Goal: Communication & Community: Answer question/provide support

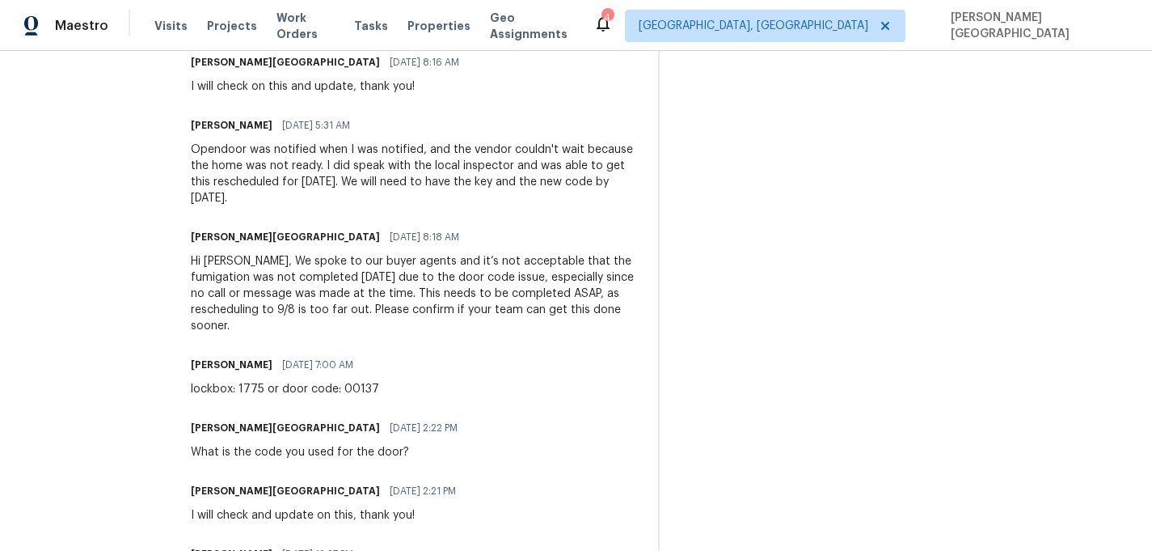
scroll to position [532, 0]
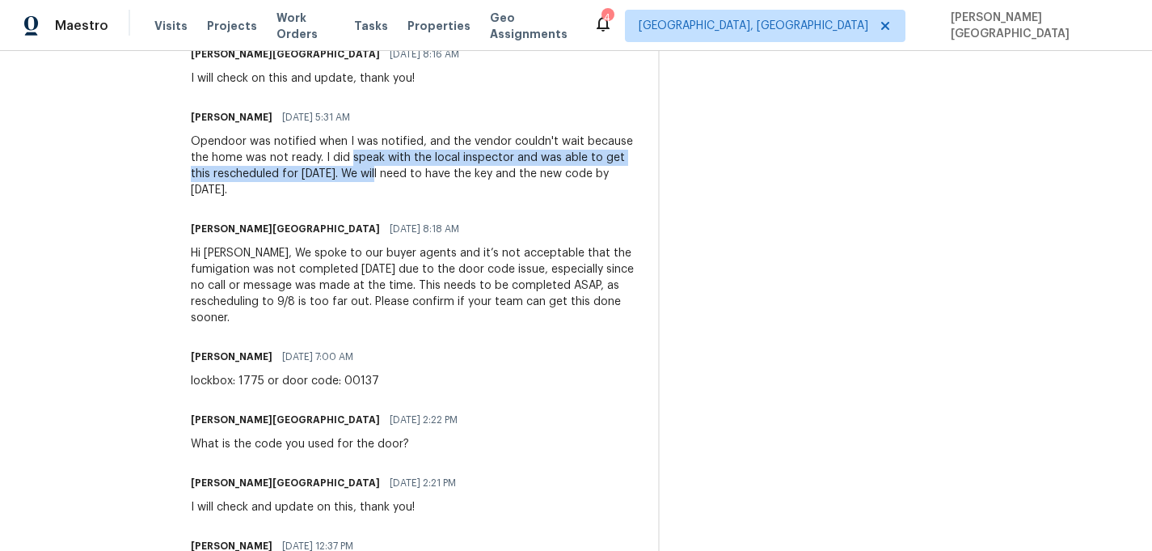
drag, startPoint x: 451, startPoint y: 158, endPoint x: 481, endPoint y: 175, distance: 34.4
click at [482, 176] on div "Opendoor was notified when I was notified, and the vendor couldn't wait because…" at bounding box center [415, 165] width 448 height 65
copy div "speak with the local inspector and was able to get this rescheduled for Tuesday…"
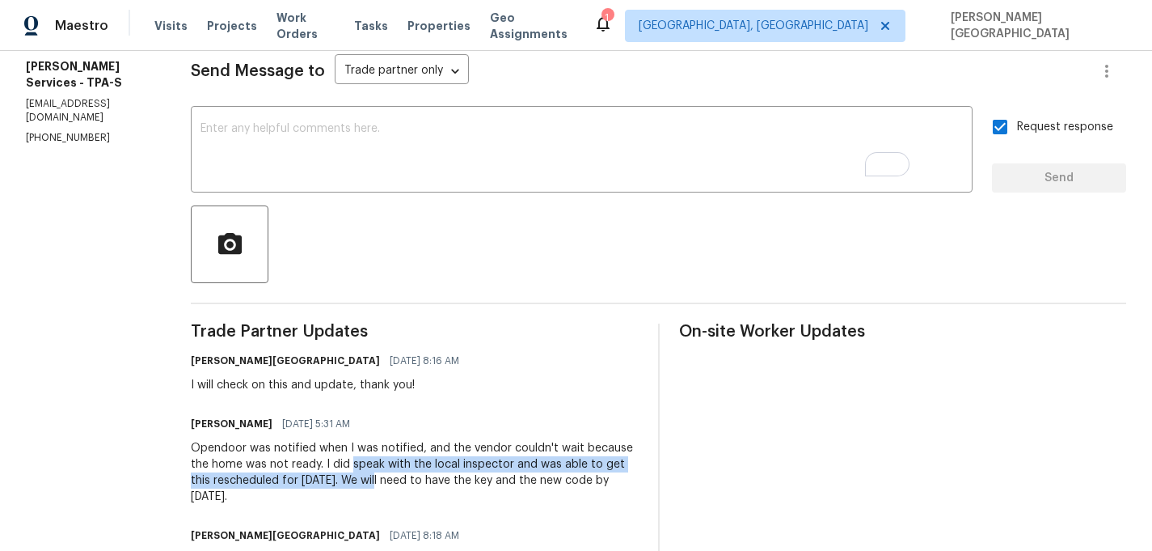
scroll to position [0, 0]
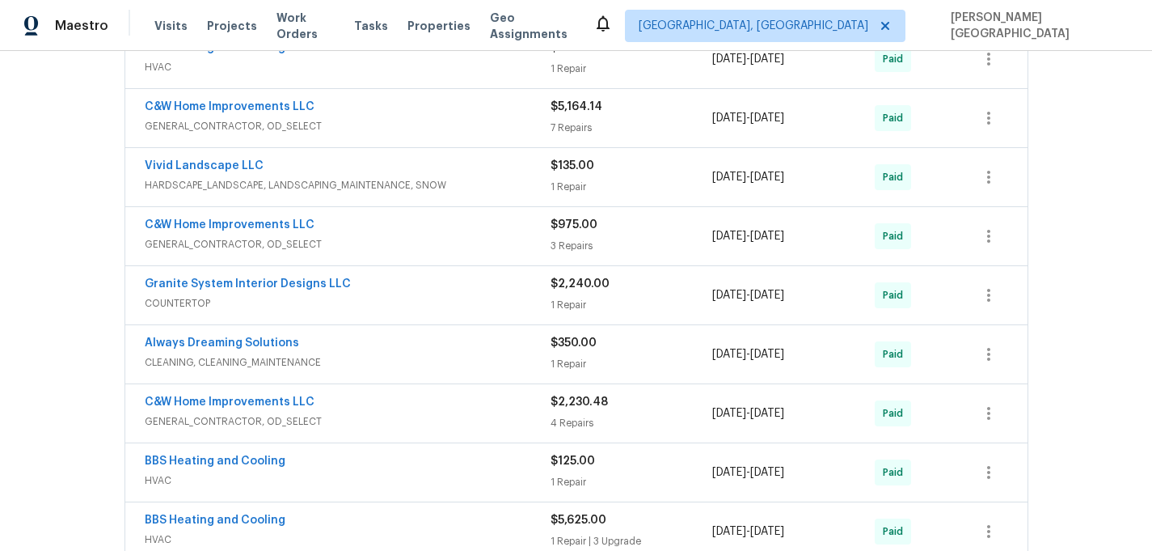
scroll to position [960, 0]
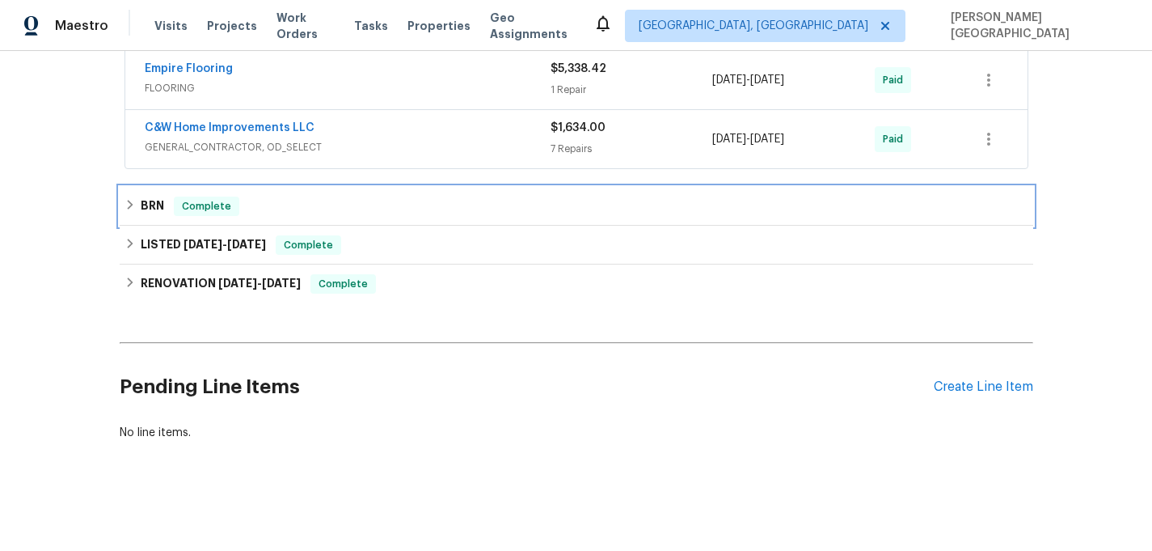
click at [181, 206] on span "Complete" at bounding box center [207, 206] width 62 height 16
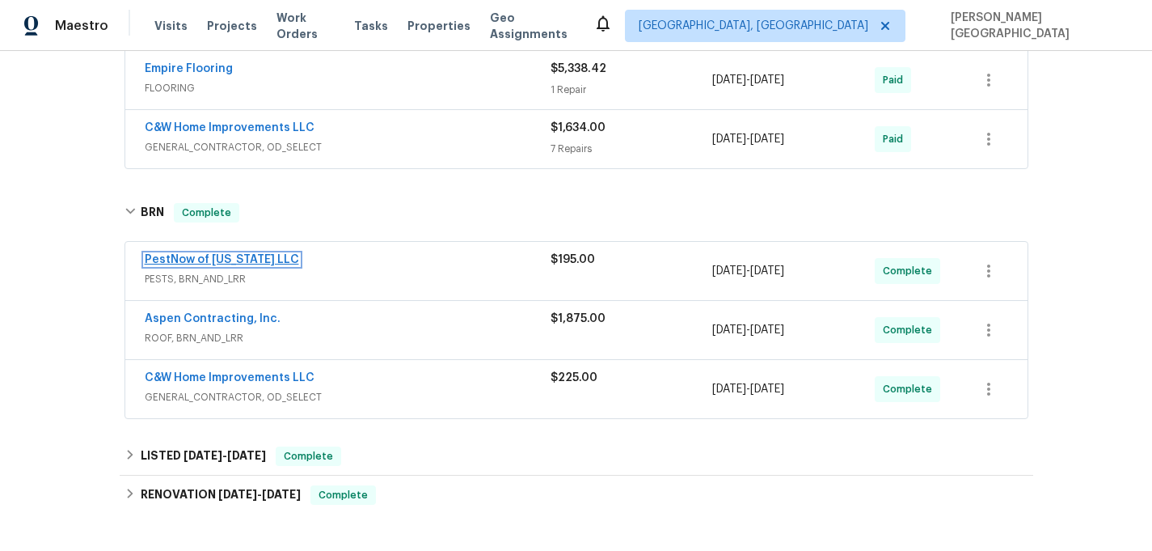
click at [252, 260] on link "PestNow of Virginia LLC" at bounding box center [222, 259] width 154 height 11
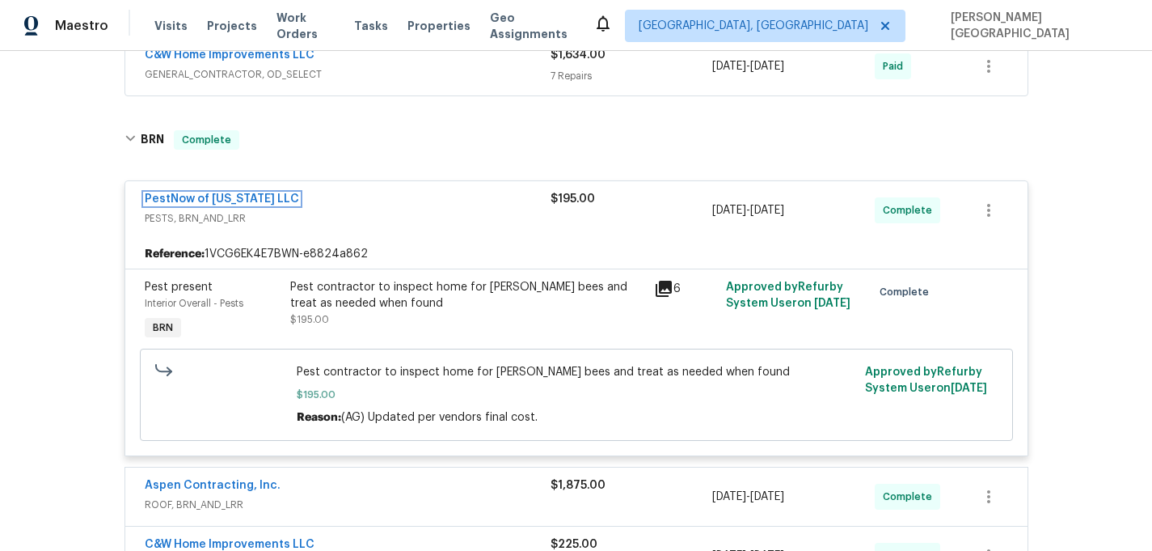
scroll to position [1147, 0]
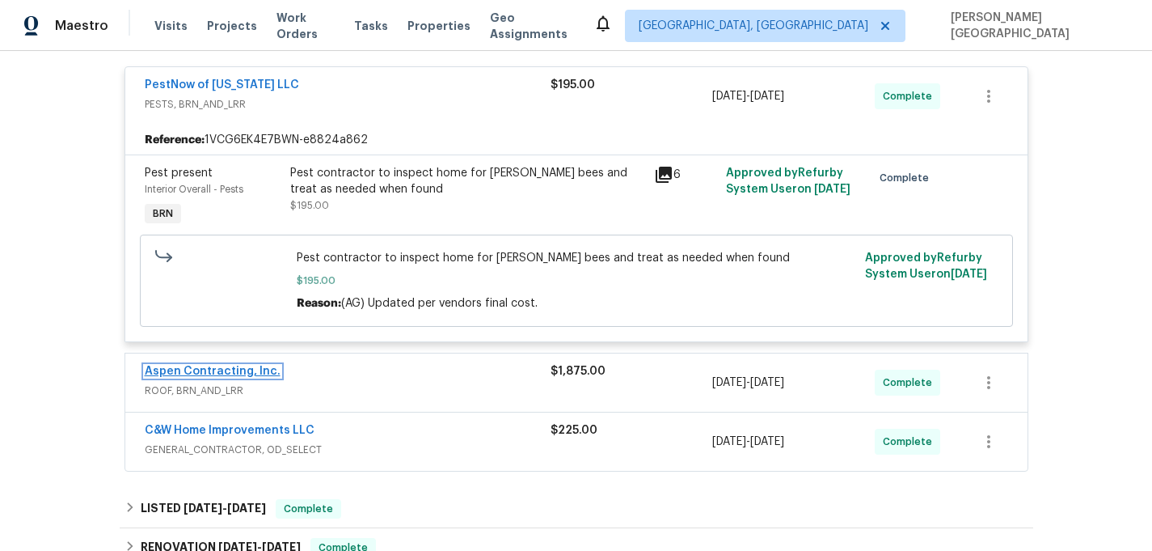
click at [234, 374] on link "Aspen Contracting, Inc." at bounding box center [213, 371] width 136 height 11
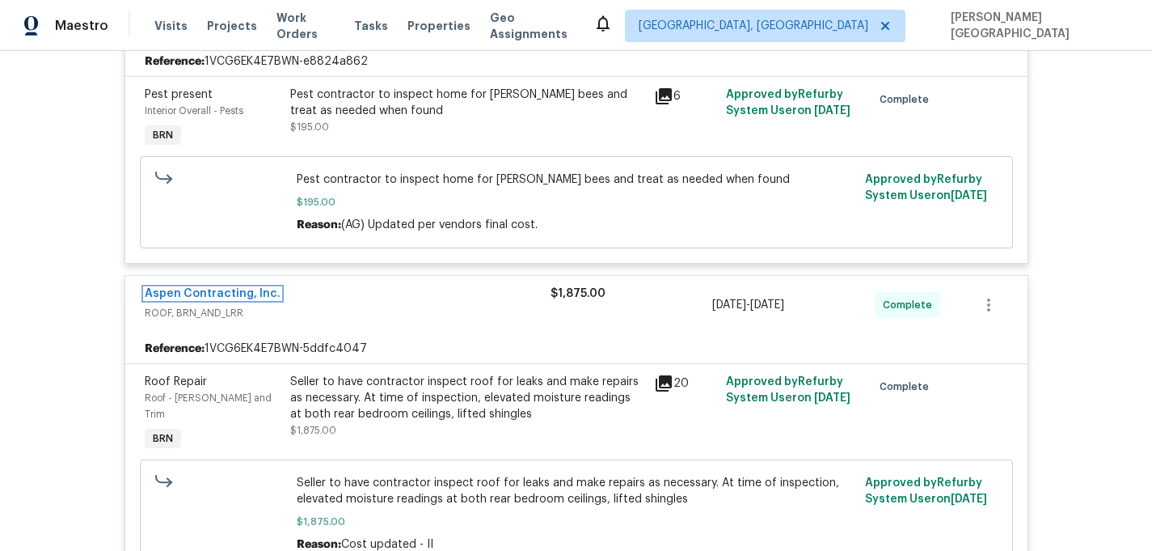
scroll to position [1355, 0]
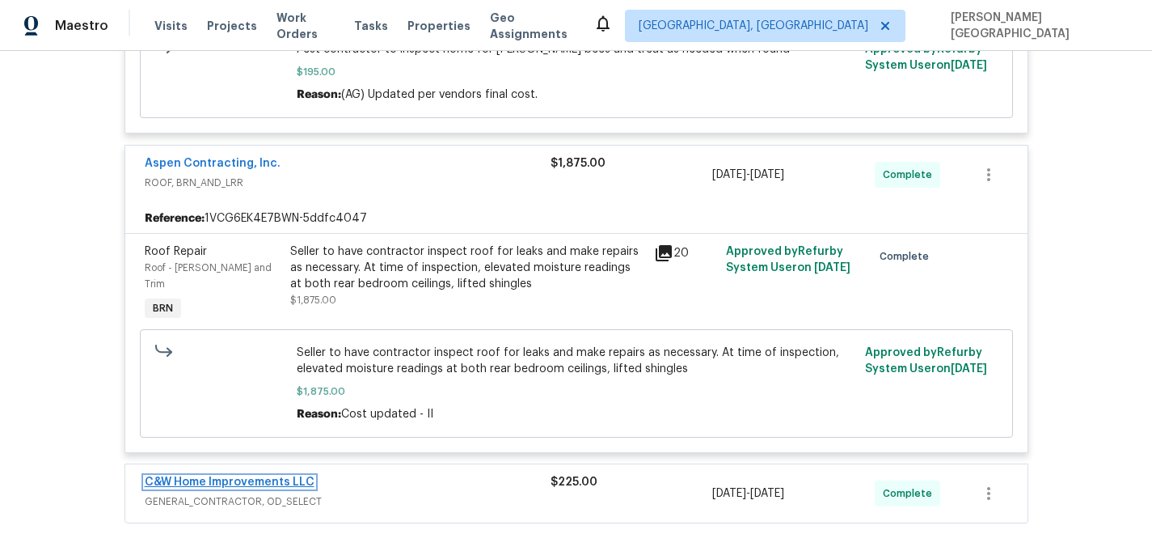
click at [253, 476] on link "C&W Home Improvements LLC" at bounding box center [230, 481] width 170 height 11
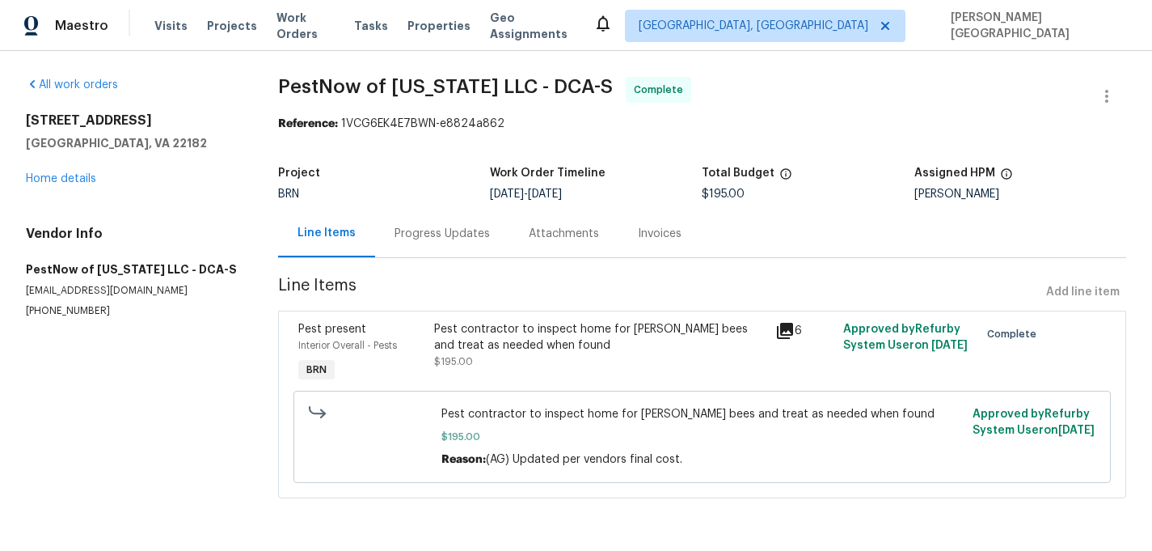
click at [647, 234] on div "Invoices" at bounding box center [660, 234] width 44 height 16
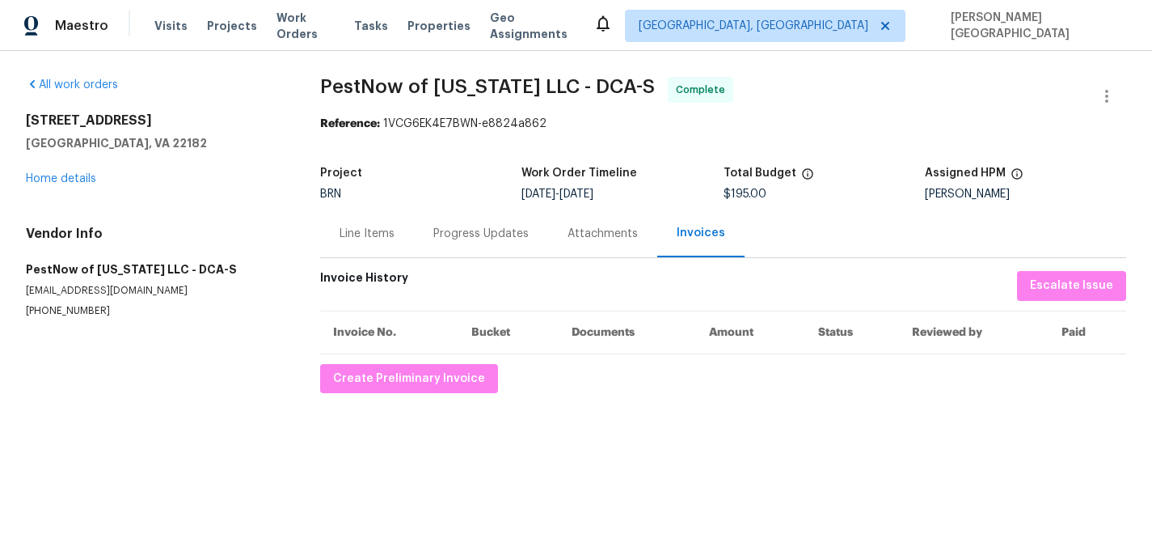
click at [400, 256] on div "Line Items" at bounding box center [367, 233] width 94 height 48
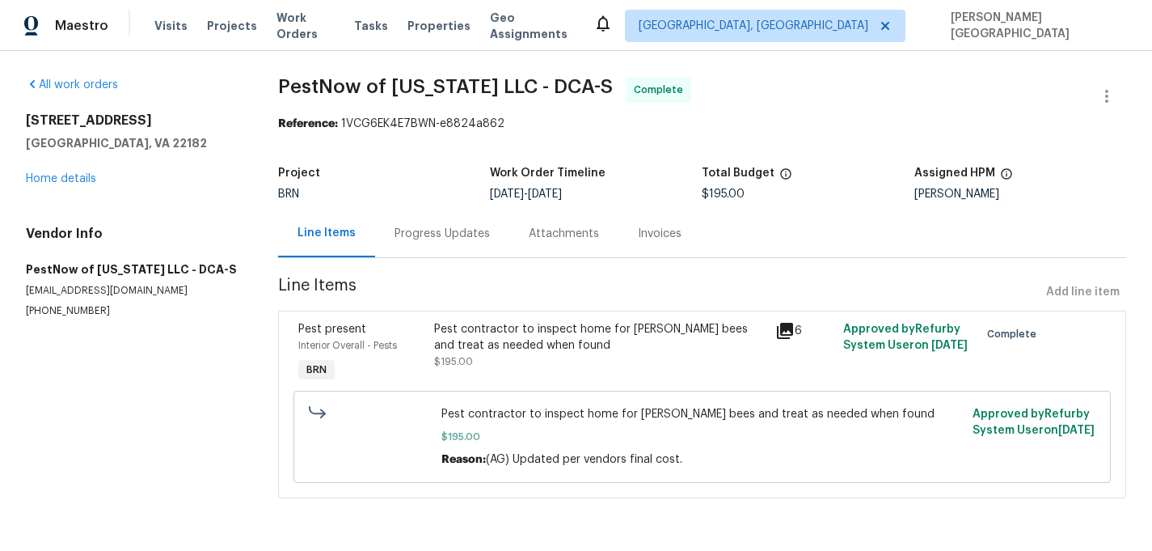
click at [439, 250] on div "Progress Updates" at bounding box center [442, 233] width 134 height 48
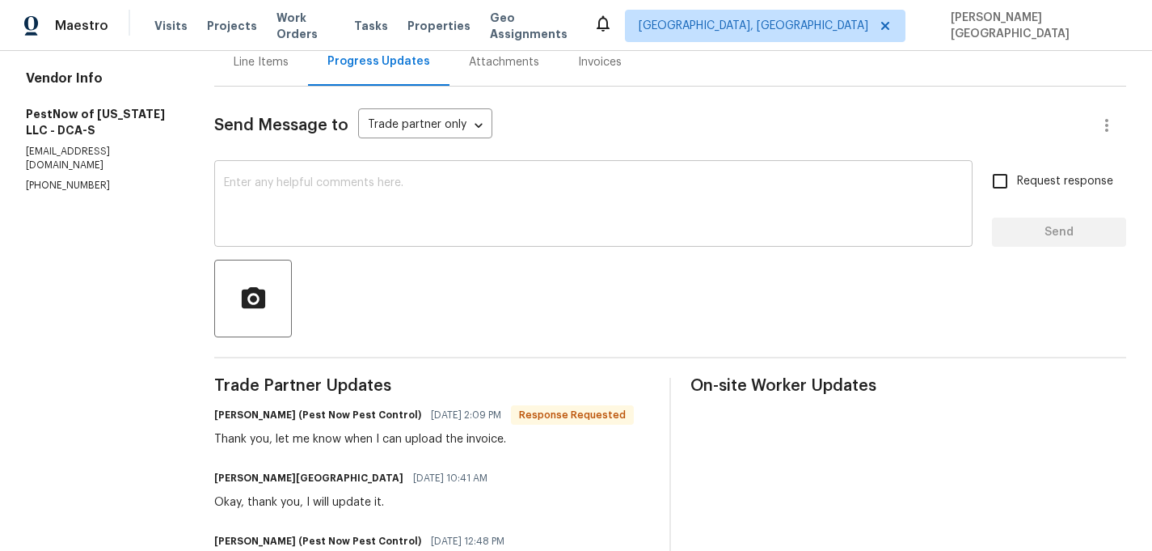
scroll to position [167, 0]
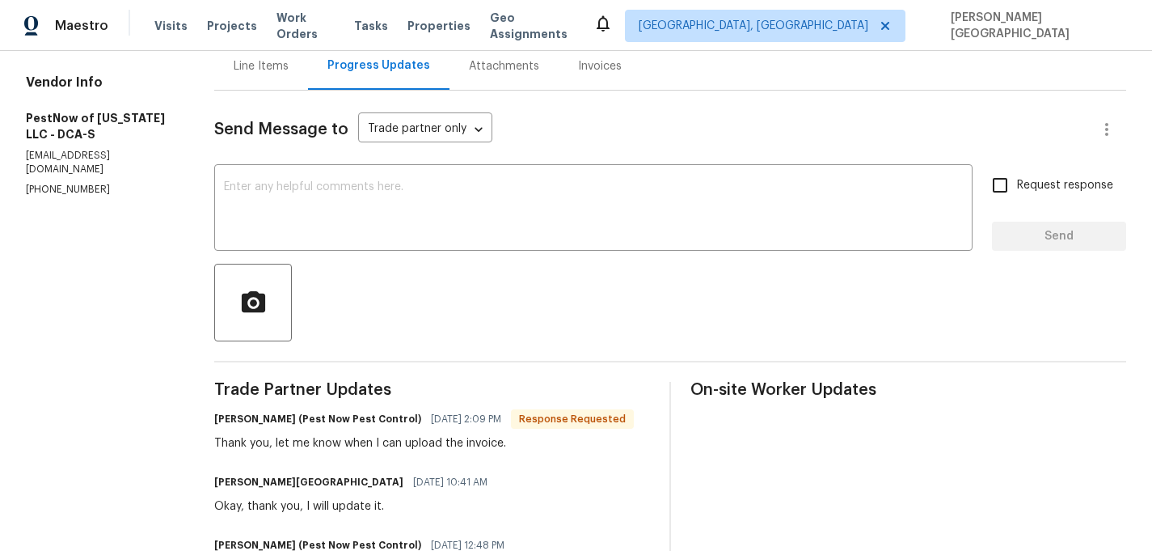
click at [316, 253] on div "Send Message to Trade partner only Trade partner only ​ x ​ Request response Se…" at bounding box center [670, 534] width 912 height 886
click at [305, 227] on textarea at bounding box center [593, 209] width 739 height 57
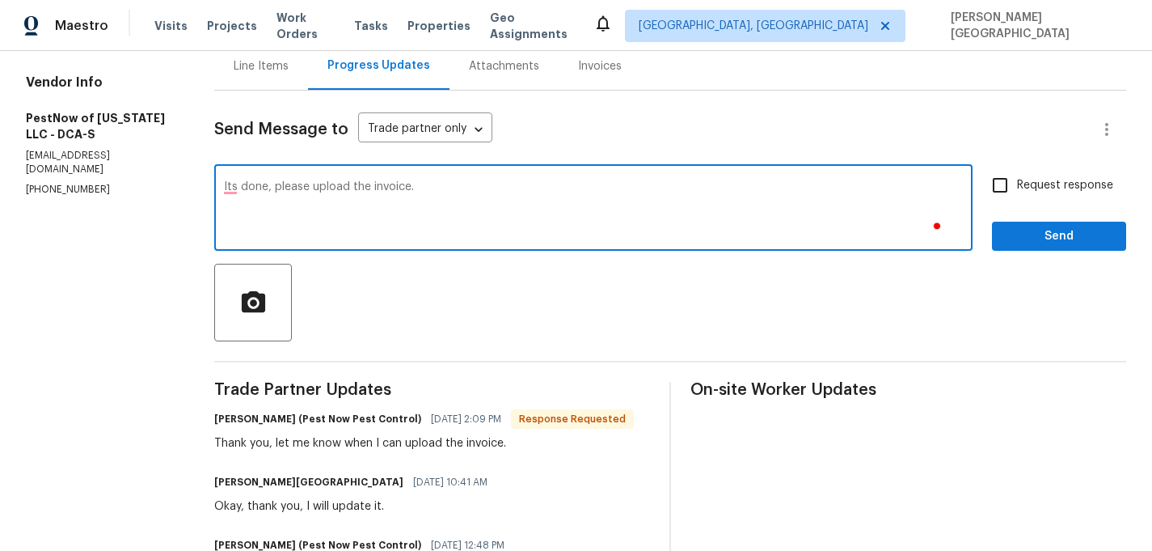
type textarea "Its done, please upload the invoice."
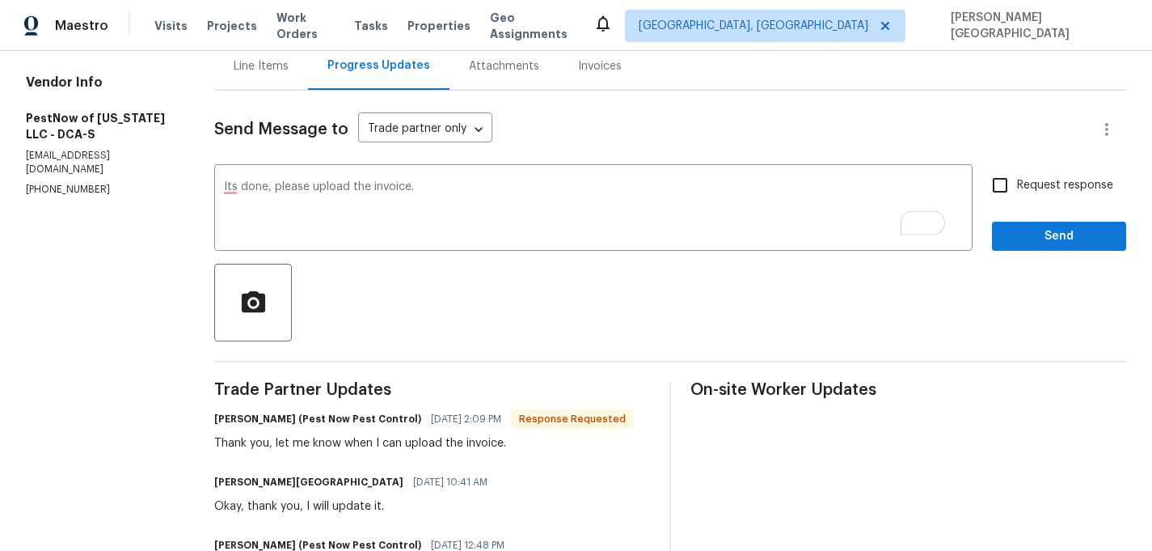
click at [1026, 188] on span "Request response" at bounding box center [1065, 185] width 96 height 17
click at [1017, 188] on input "Request response" at bounding box center [1000, 185] width 34 height 34
checkbox input "true"
click at [1029, 218] on div "Request response Send" at bounding box center [1059, 209] width 134 height 82
click at [1031, 231] on span "Send" at bounding box center [1059, 236] width 108 height 20
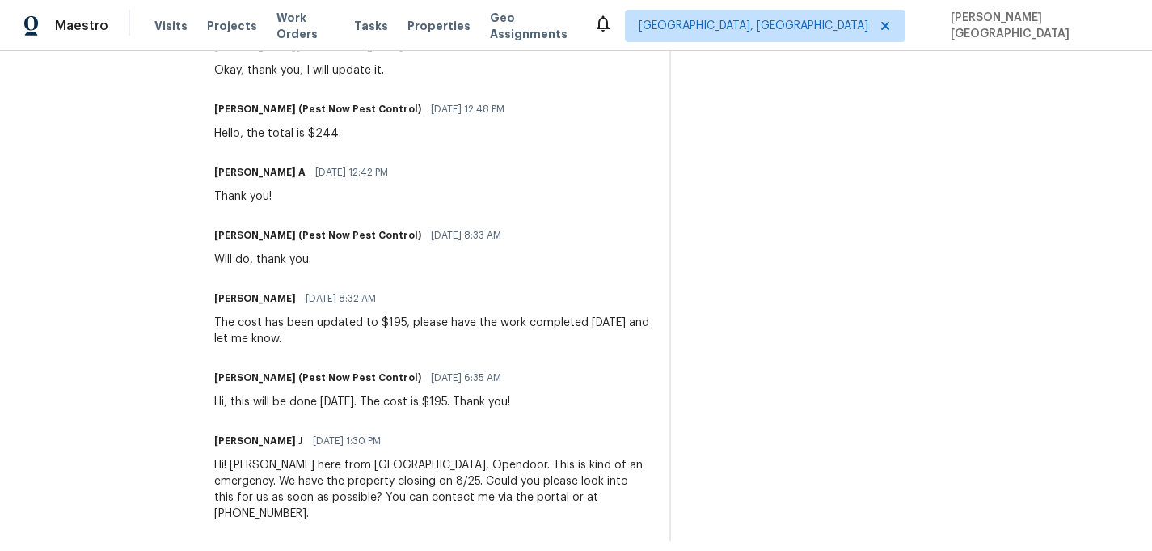
scroll to position [0, 0]
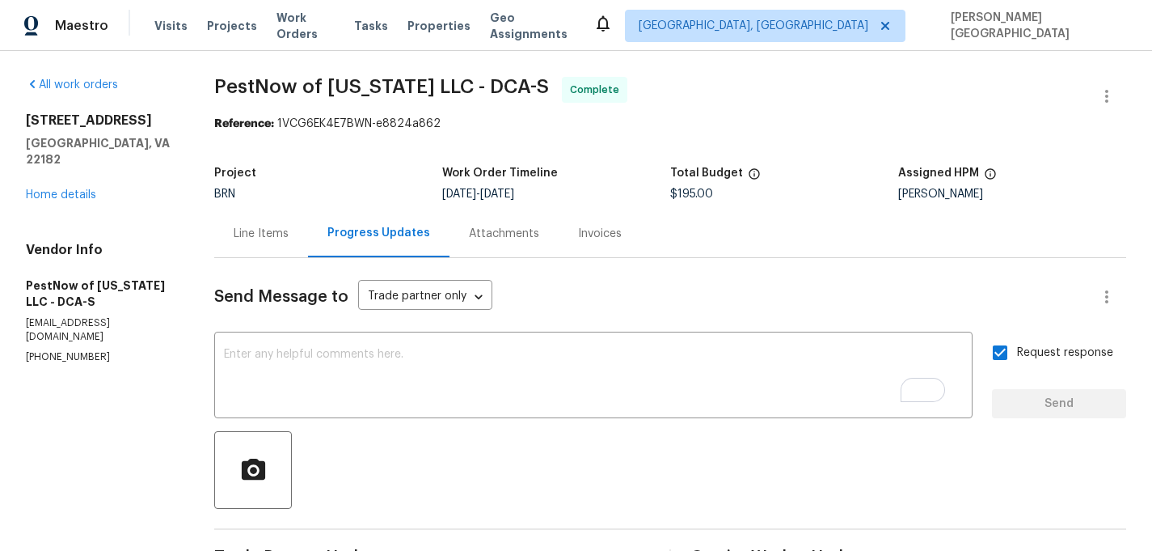
click at [593, 226] on div "Invoices" at bounding box center [600, 234] width 44 height 16
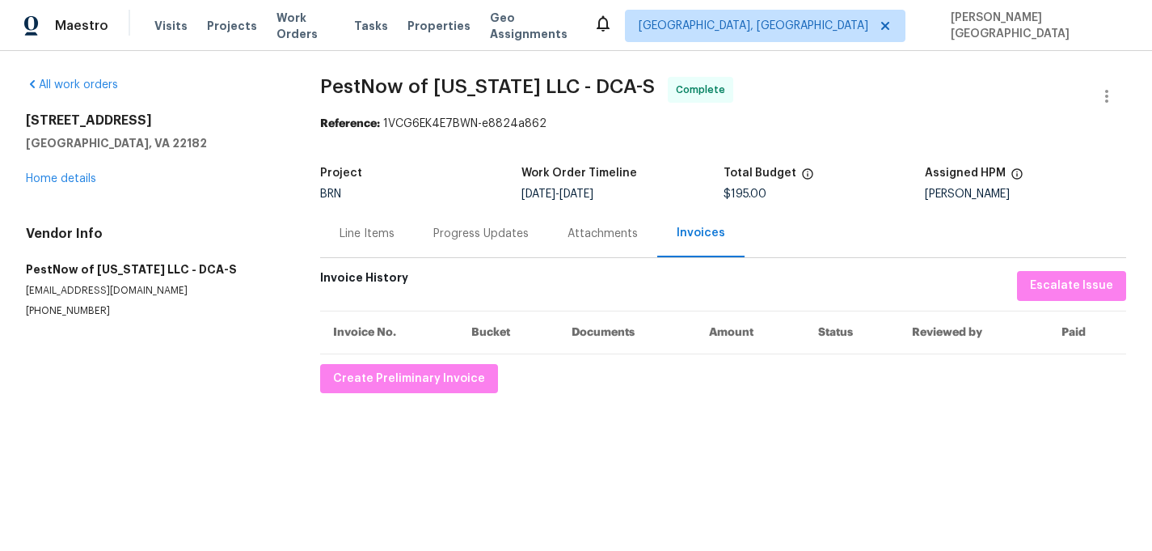
click at [445, 393] on div "All work orders 1700 Tyvale Ct Vienna, VA 22182 Home details Vendor Info PestNo…" at bounding box center [576, 235] width 1152 height 368
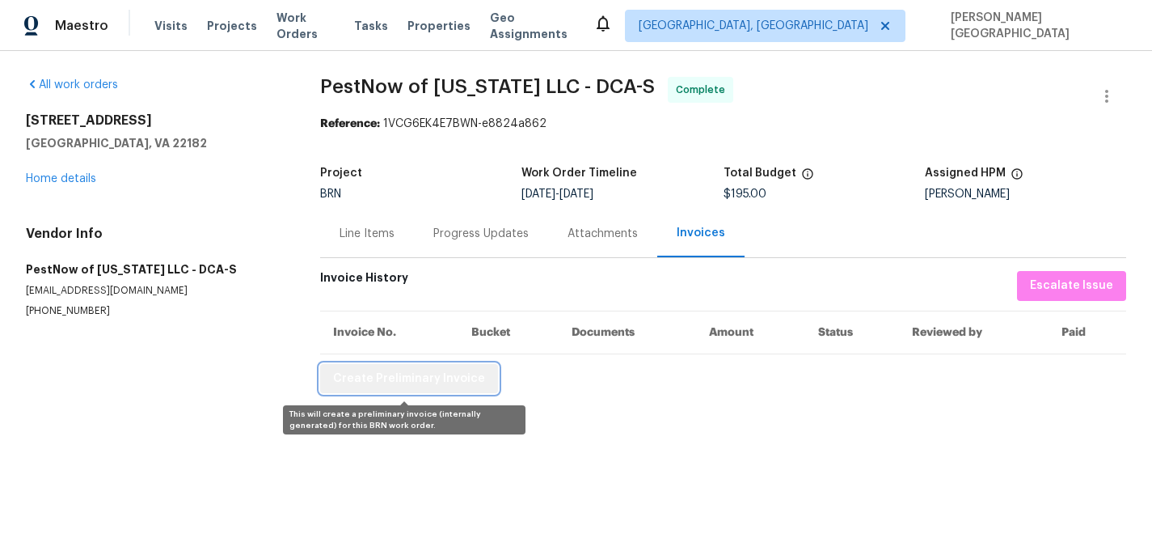
click at [459, 378] on span "Create Preliminary Invoice" at bounding box center [409, 379] width 152 height 20
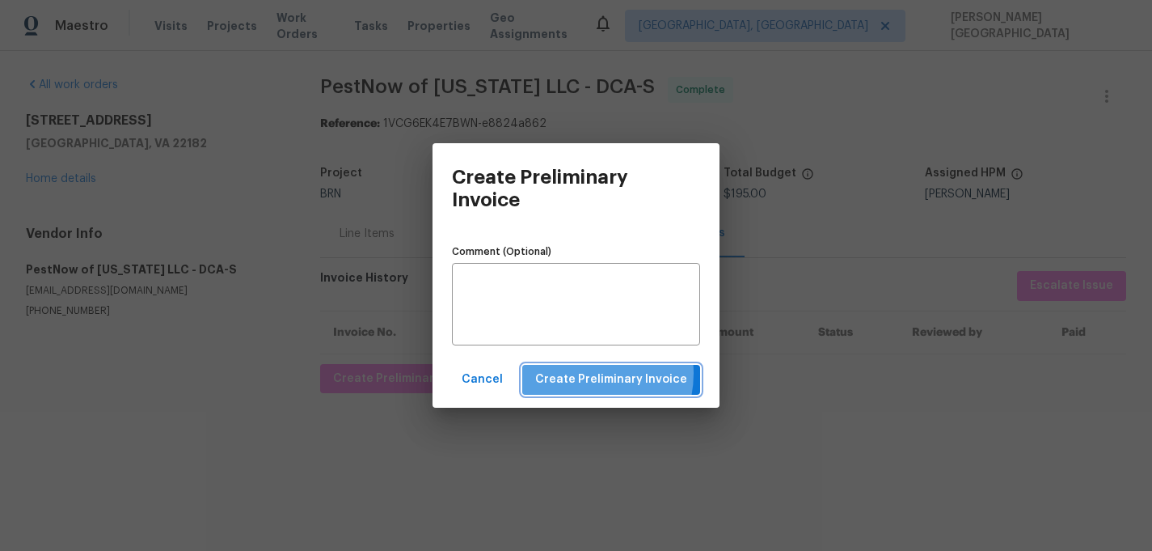
click at [586, 373] on span "Create Preliminary Invoice" at bounding box center [611, 380] width 152 height 20
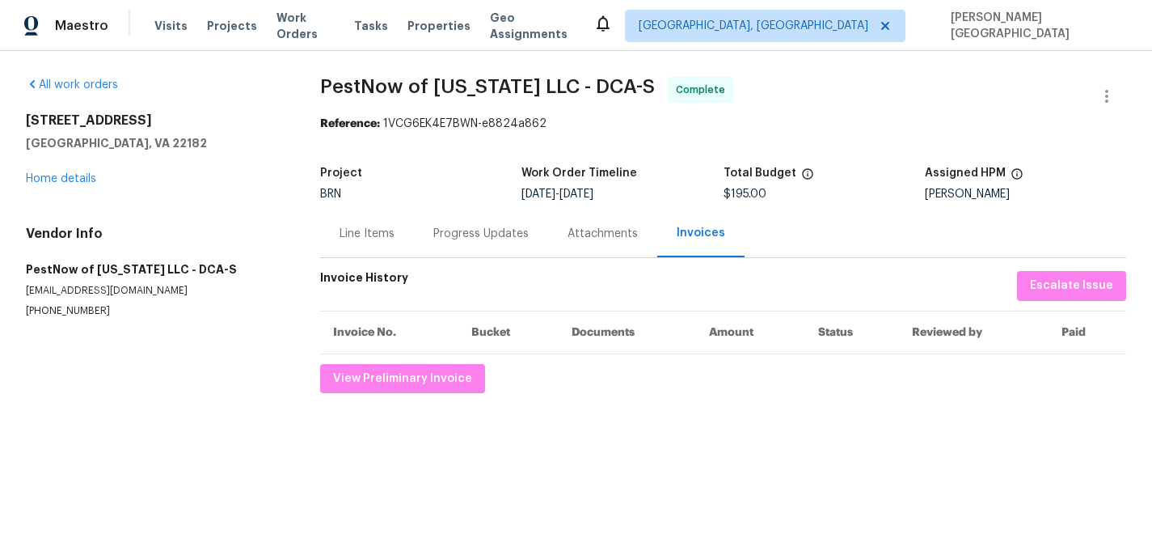
click at [359, 235] on div "Line Items" at bounding box center [367, 234] width 55 height 16
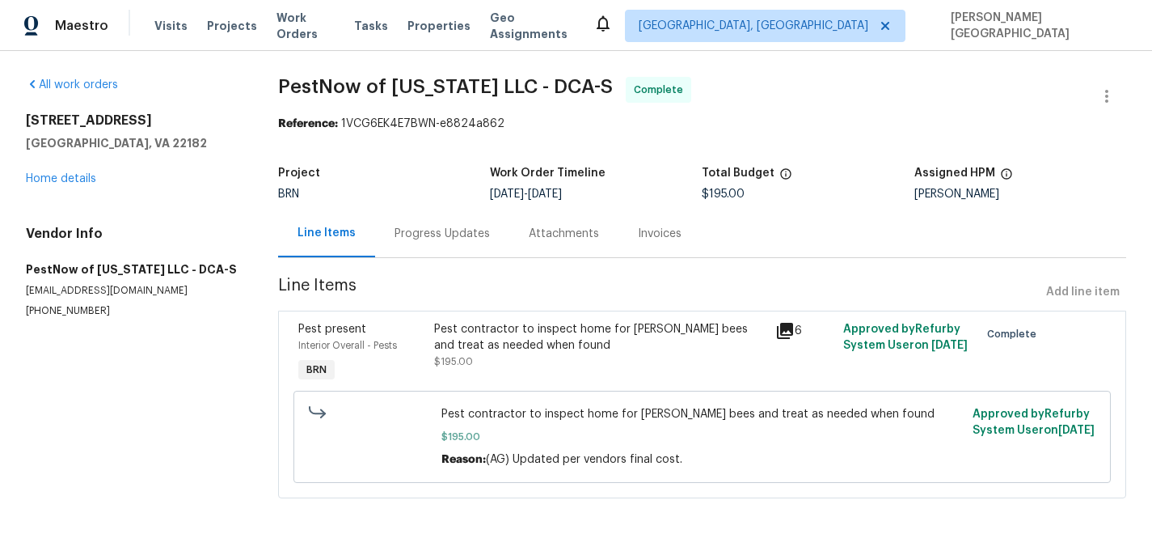
click at [330, 95] on span "PestNow of Virginia LLC - DCA-S" at bounding box center [445, 86] width 335 height 19
click at [431, 96] on span "PestNow of Virginia LLC - DCA-S Complete" at bounding box center [683, 96] width 810 height 39
copy span "PestNow of Virginia"
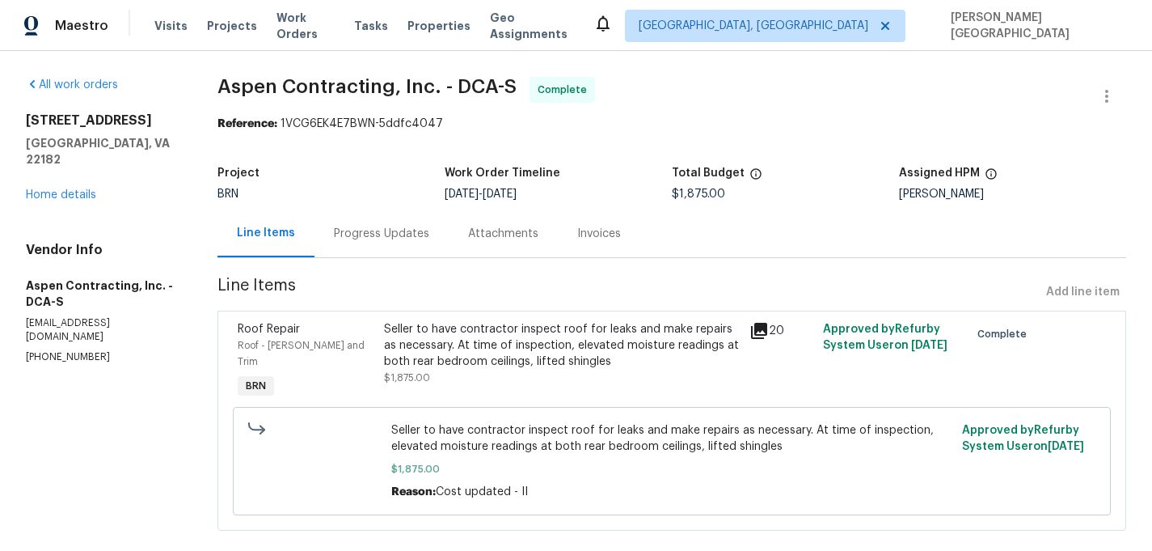
click at [245, 91] on span "Aspen Contracting, Inc. - DCA-S" at bounding box center [367, 86] width 299 height 19
click at [344, 91] on span "Aspen Contracting, Inc. - DCA-S" at bounding box center [367, 86] width 299 height 19
copy span "Aspen Contracting"
click at [473, 357] on div "Seller to have contractor inspect roof for leaks and make repairs as necessary.…" at bounding box center [562, 345] width 357 height 49
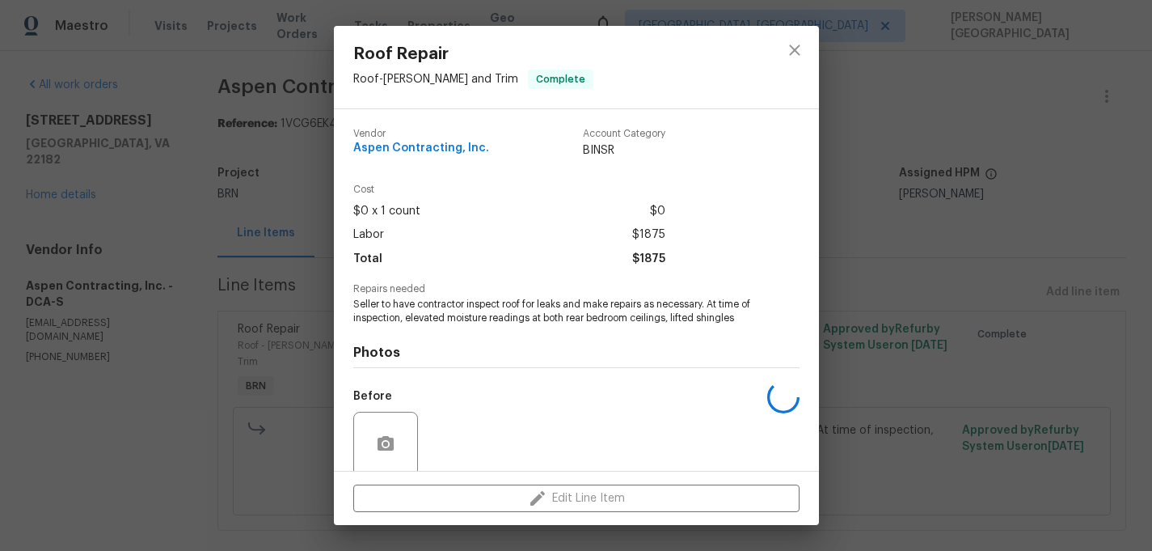
scroll to position [126, 0]
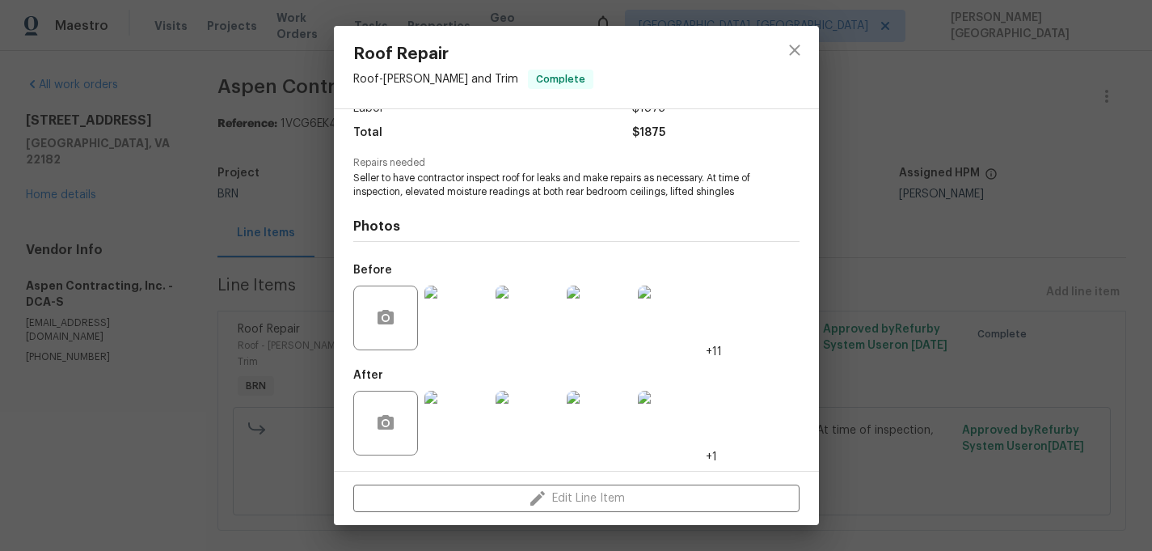
click at [538, 180] on span "Seller to have contractor inspect roof for leaks and make repairs as necessary.…" at bounding box center [554, 184] width 402 height 27
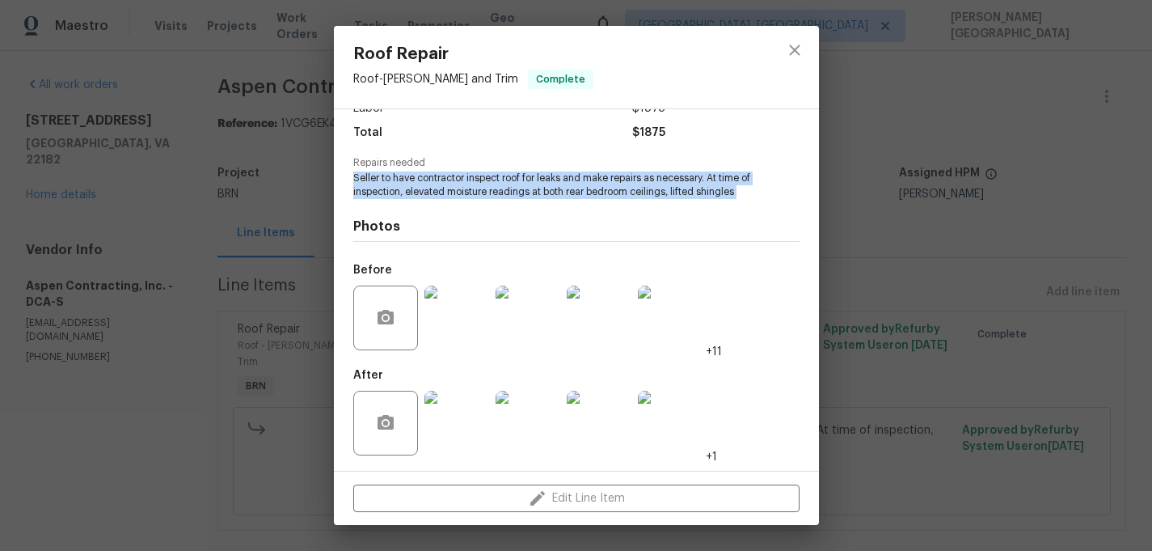
click at [538, 180] on span "Seller to have contractor inspect roof for leaks and make repairs as necessary.…" at bounding box center [554, 184] width 402 height 27
copy span "Seller to have contractor inspect roof for leaks and make repairs as necessary.…"
click at [529, 325] on img at bounding box center [528, 317] width 65 height 65
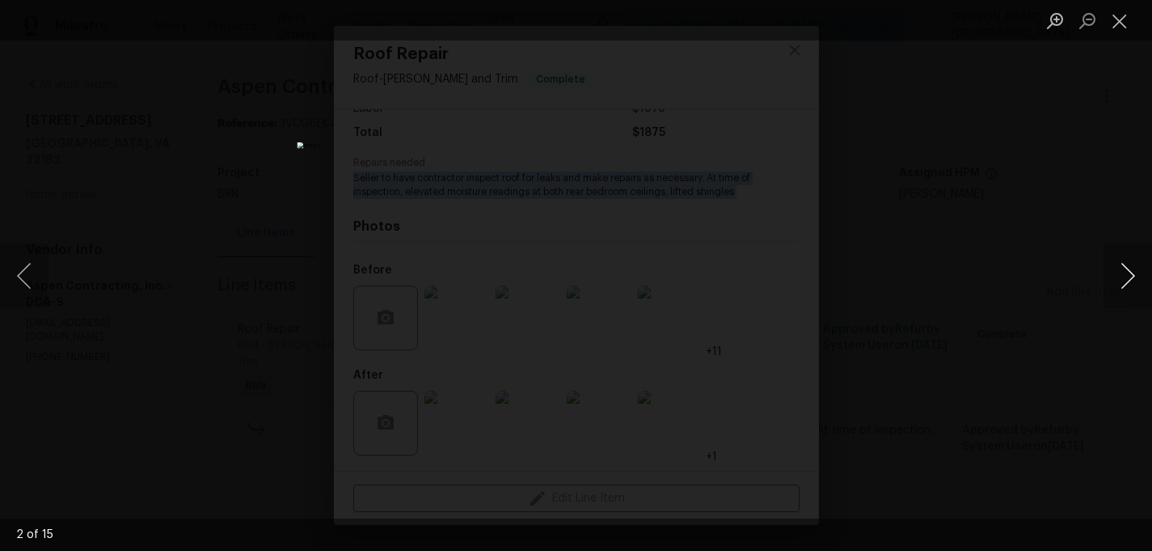
click at [1123, 283] on button "Next image" at bounding box center [1128, 275] width 49 height 65
click at [1121, 280] on button "Next image" at bounding box center [1128, 275] width 49 height 65
click at [1124, 277] on button "Next image" at bounding box center [1128, 275] width 49 height 65
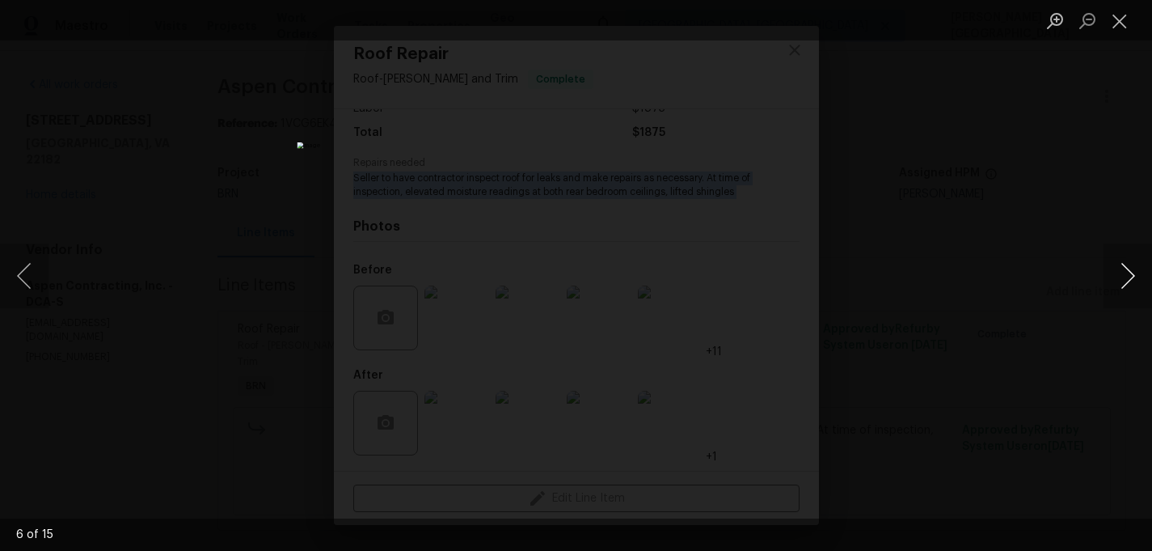
click at [1124, 275] on button "Next image" at bounding box center [1128, 275] width 49 height 65
click at [1124, 276] on button "Next image" at bounding box center [1128, 275] width 49 height 65
click at [1127, 273] on button "Next image" at bounding box center [1128, 275] width 49 height 65
click at [1127, 272] on button "Next image" at bounding box center [1128, 275] width 49 height 65
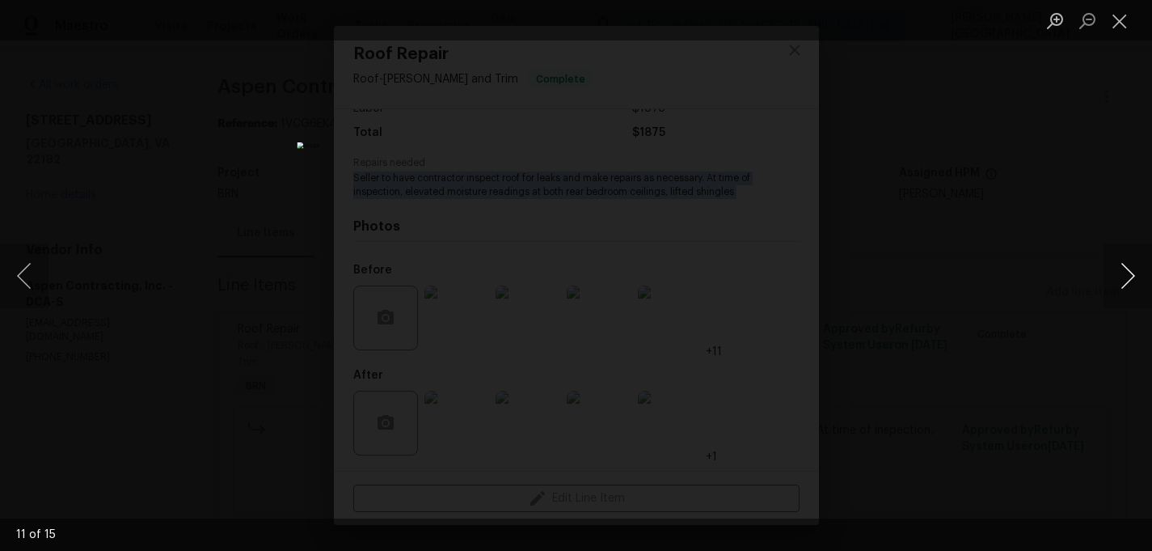
click at [1127, 272] on button "Next image" at bounding box center [1128, 275] width 49 height 65
click at [1135, 277] on button "Next image" at bounding box center [1128, 275] width 49 height 65
click at [1135, 279] on button "Next image" at bounding box center [1128, 275] width 49 height 65
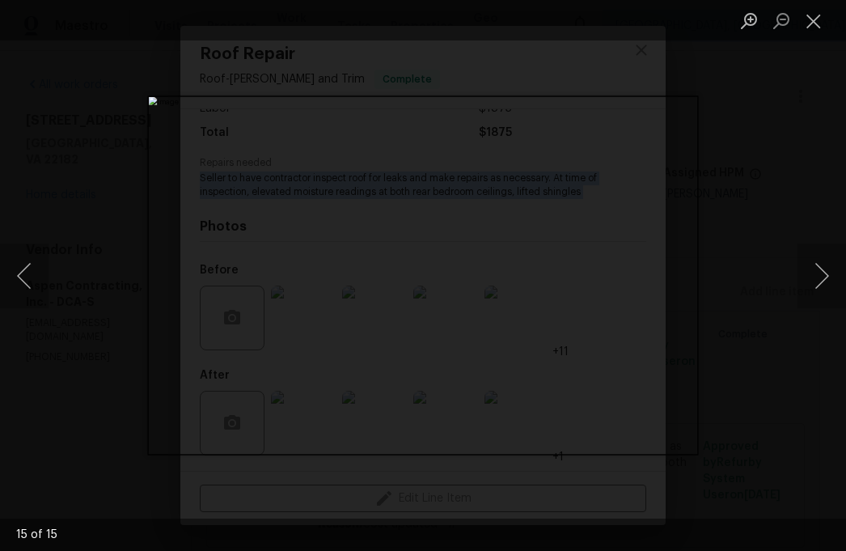
click at [801, 239] on div "Lightbox" at bounding box center [423, 275] width 846 height 551
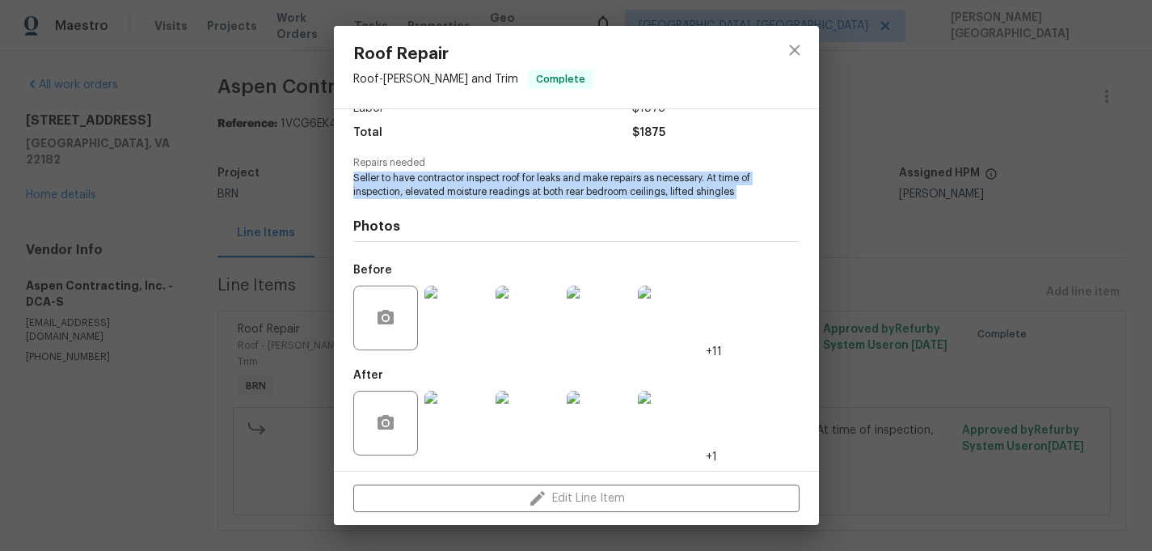
click at [656, 328] on img at bounding box center [670, 317] width 65 height 65
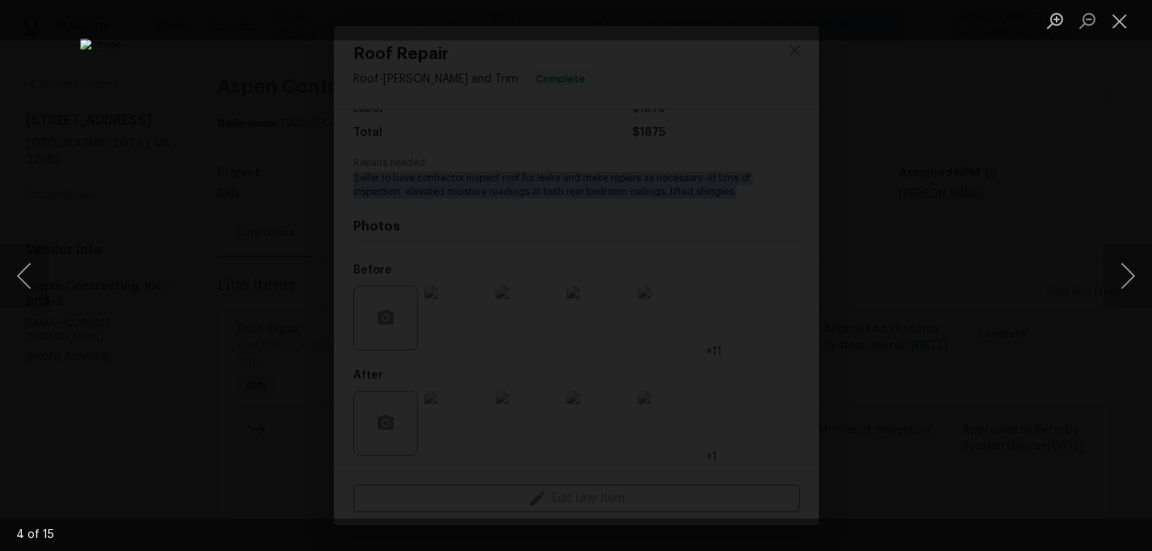
click at [601, 368] on img "Lightbox" at bounding box center [576, 275] width 992 height 474
click at [1044, 230] on div "Lightbox" at bounding box center [576, 275] width 1152 height 551
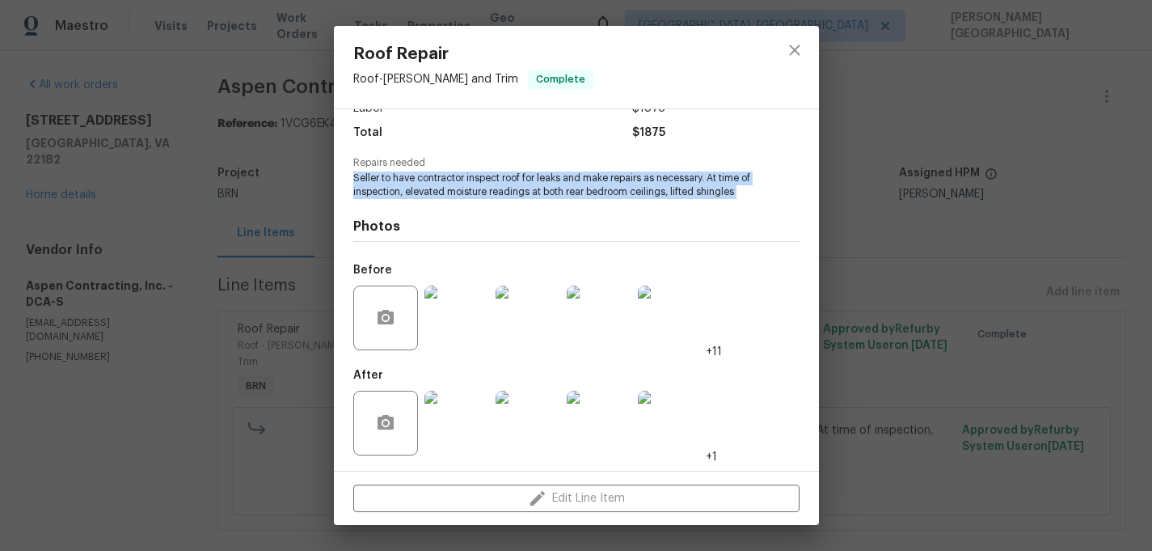
click at [592, 429] on img at bounding box center [599, 423] width 65 height 65
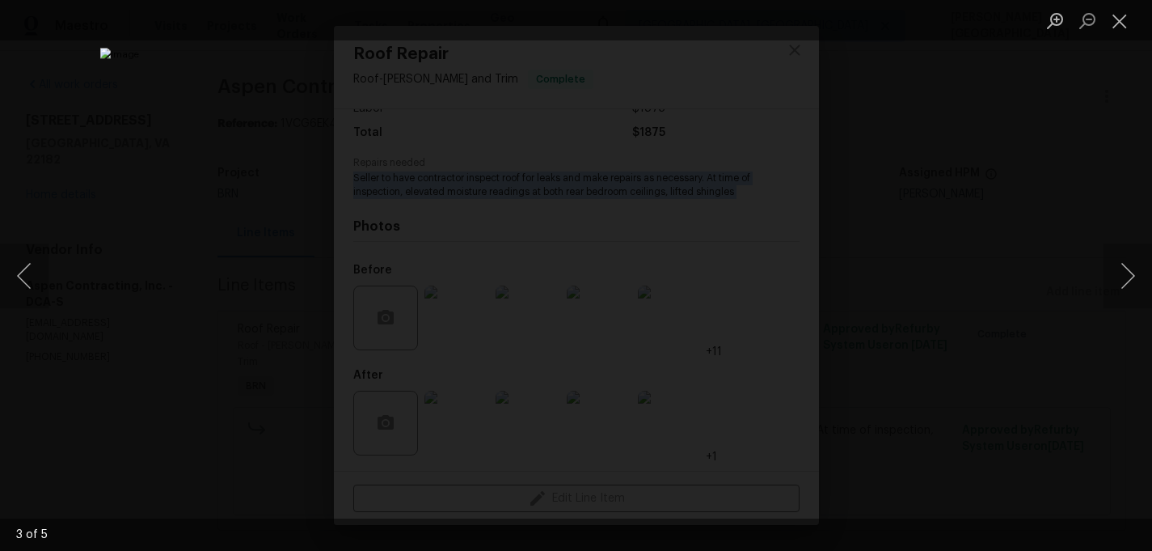
click at [969, 251] on div "Lightbox" at bounding box center [576, 275] width 1152 height 551
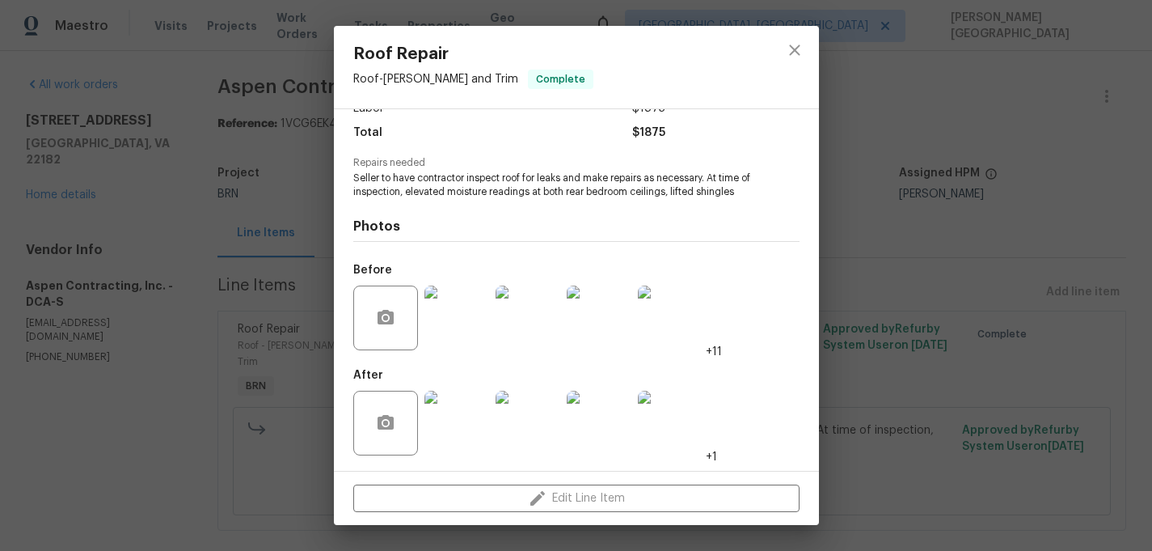
click at [978, 162] on div "Roof Repair Roof - Eaves and Trim Complete Vendor Aspen Contracting, Inc. Accou…" at bounding box center [576, 275] width 1152 height 551
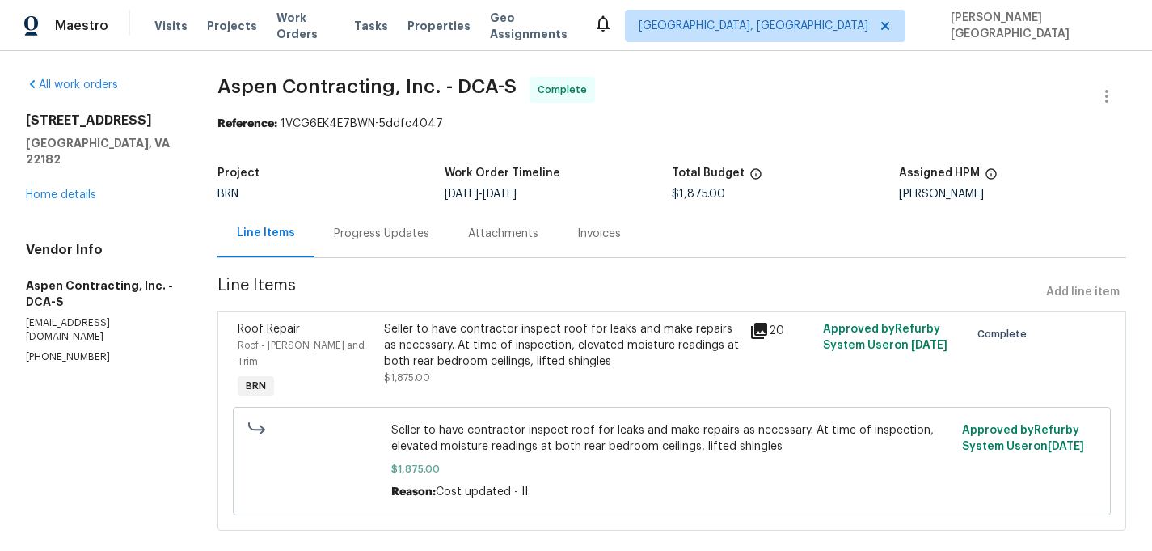
click at [532, 357] on div "Seller to have contractor inspect roof for leaks and make repairs as necessary.…" at bounding box center [562, 345] width 357 height 49
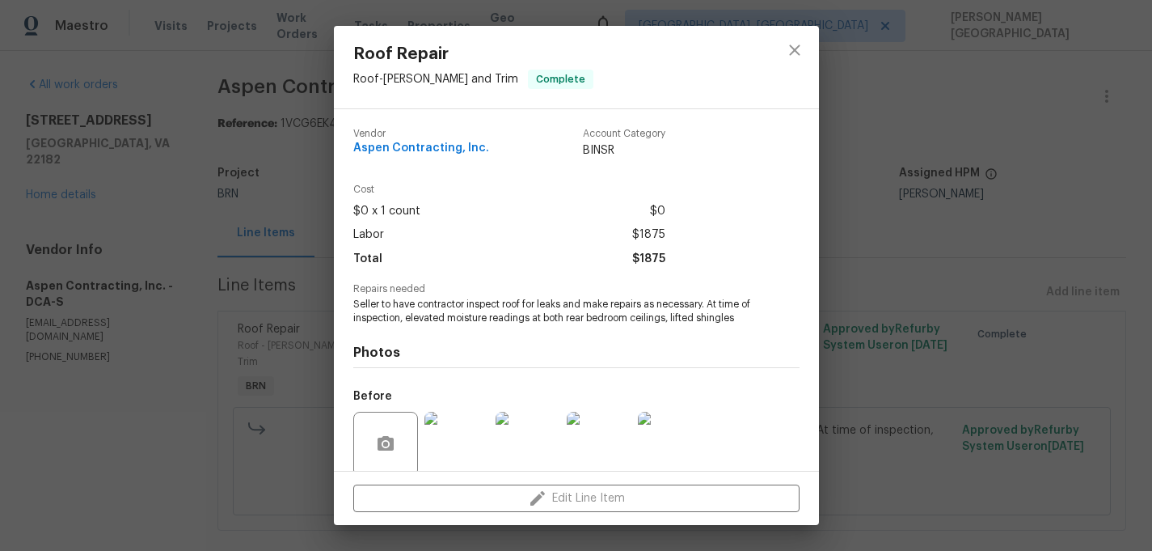
click at [1021, 251] on div "Roof Repair Roof - Eaves and Trim Complete Vendor Aspen Contracting, Inc. Accou…" at bounding box center [576, 275] width 1152 height 551
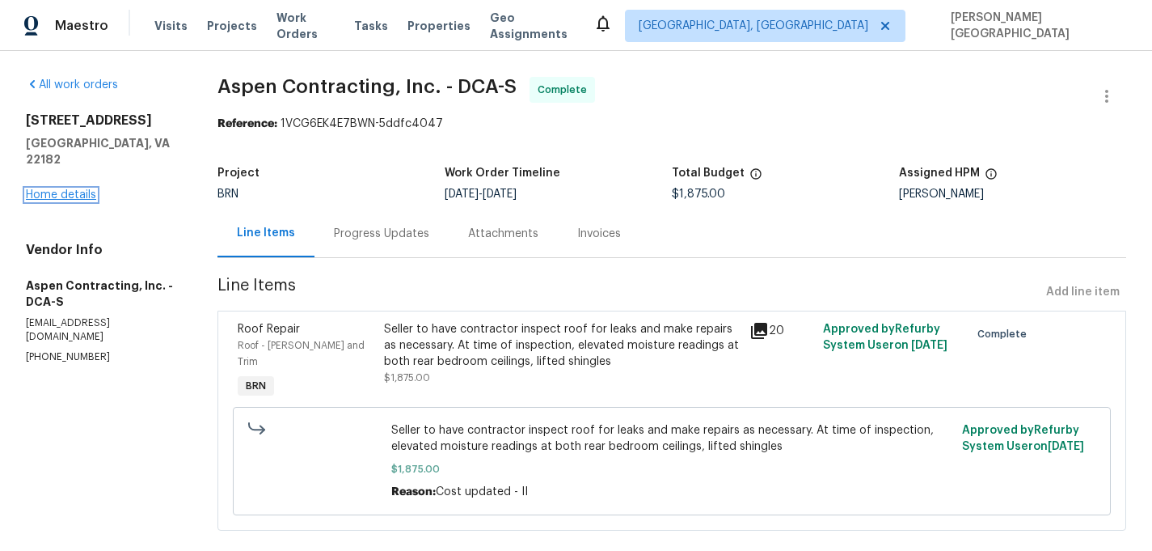
click at [68, 189] on link "Home details" at bounding box center [61, 194] width 70 height 11
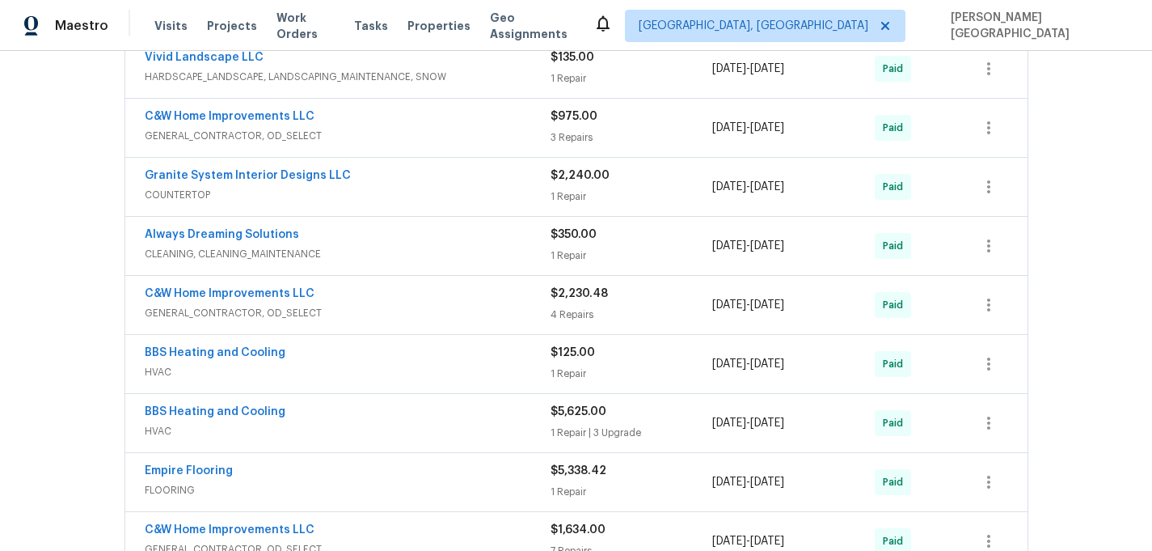
scroll to position [960, 0]
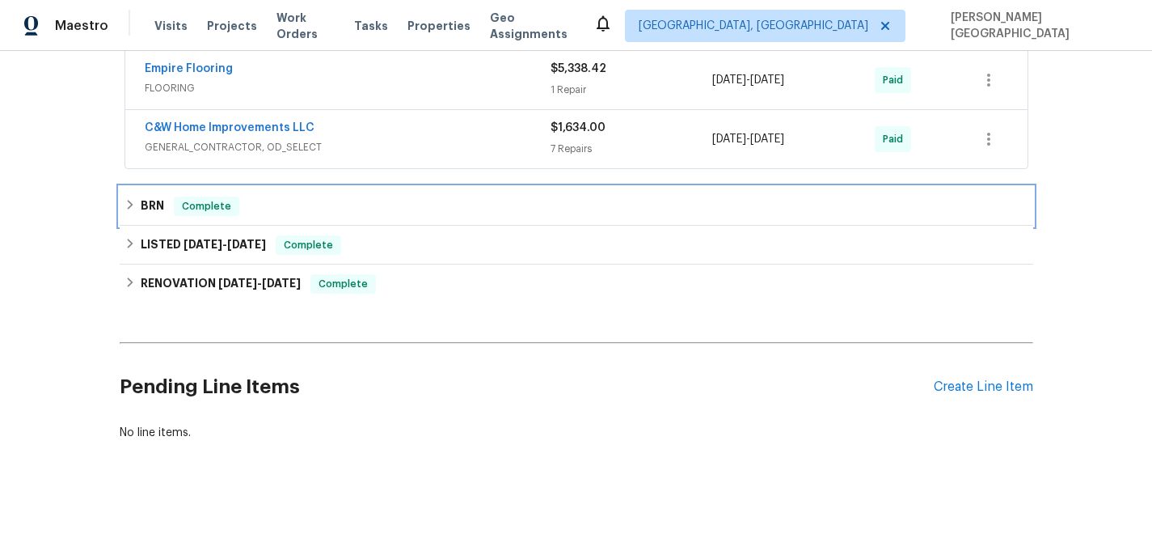
click at [167, 212] on div "BRN Complete" at bounding box center [577, 206] width 904 height 19
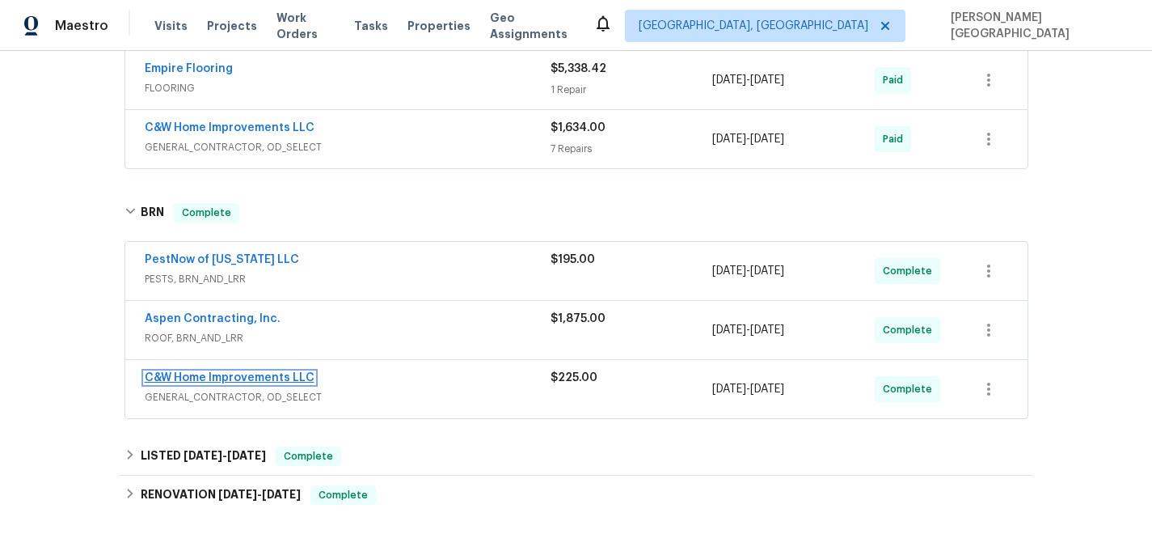
click at [218, 376] on link "C&W Home Improvements LLC" at bounding box center [230, 377] width 170 height 11
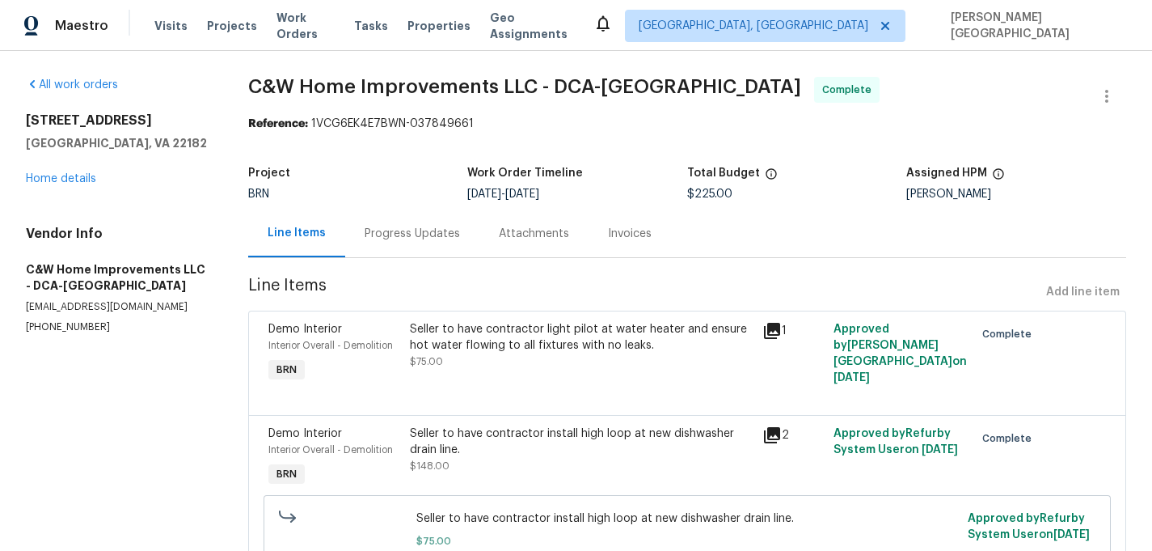
click at [279, 79] on span "C&W Home Improvements LLC - DCA-[GEOGRAPHIC_DATA]" at bounding box center [524, 86] width 553 height 19
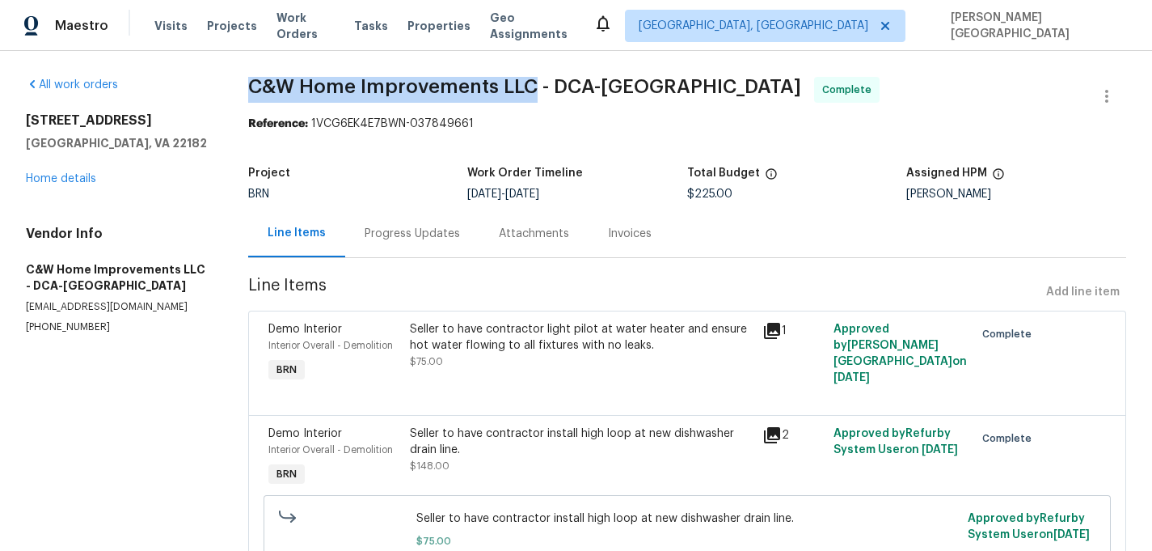
drag, startPoint x: 252, startPoint y: 87, endPoint x: 544, endPoint y: 82, distance: 292.0
click at [545, 82] on div "All work orders 1700 Tyvale Ct Vienna, VA 22182 Home details Vendor Info C&W Ho…" at bounding box center [576, 488] width 1152 height 874
copy span "C&W Home Improvements LLC"
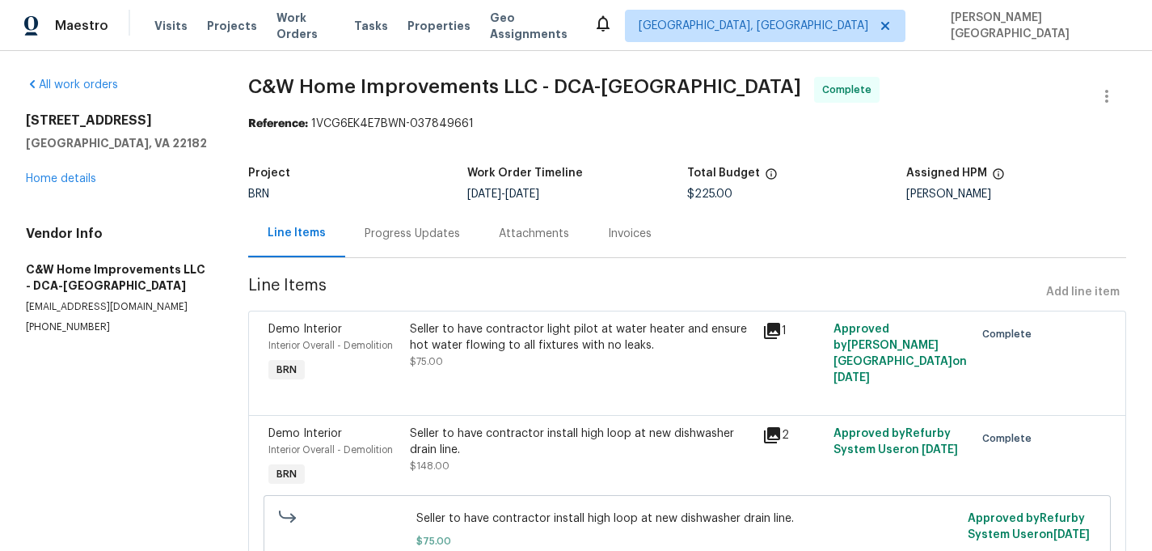
click at [468, 352] on div "Seller to have contractor light pilot at water heater and ensure hot water flow…" at bounding box center [582, 337] width 344 height 32
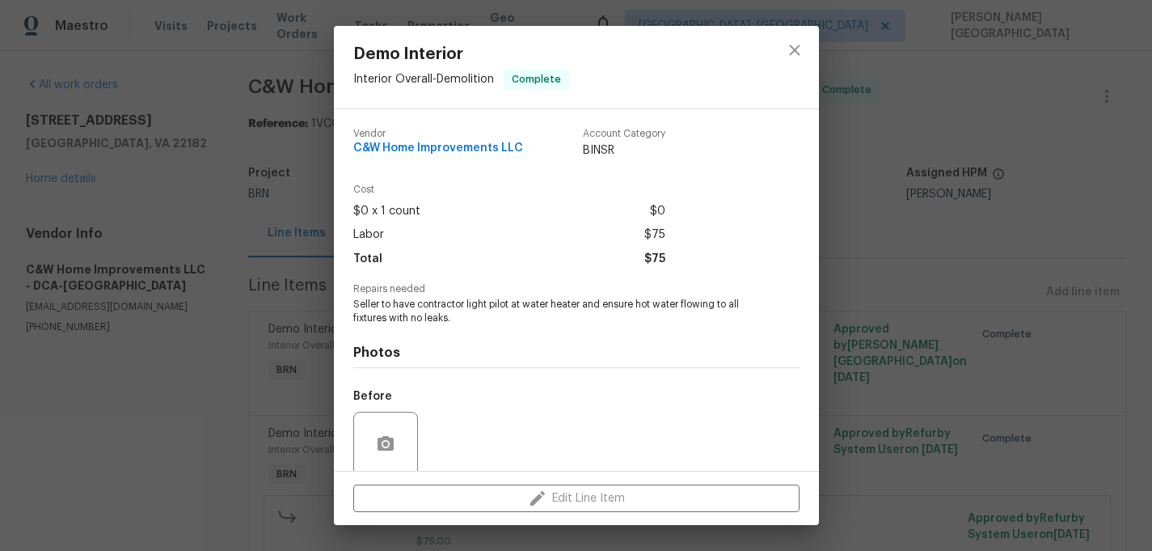
click at [433, 309] on span "Seller to have contractor light pilot at water heater and ensure hot water flow…" at bounding box center [554, 311] width 402 height 27
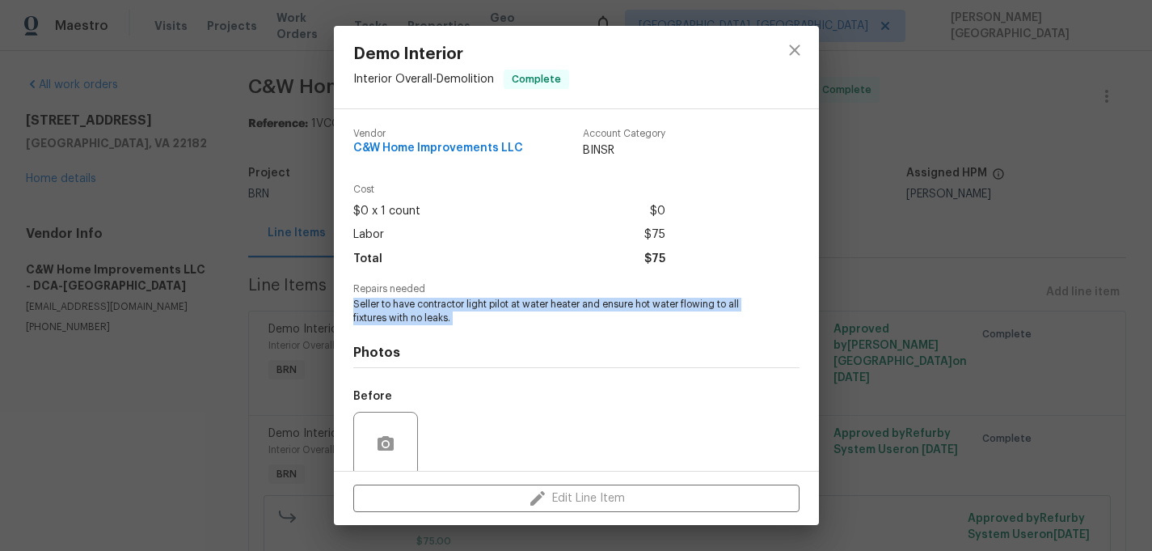
click at [433, 309] on span "Seller to have contractor light pilot at water heater and ensure hot water flow…" at bounding box center [554, 311] width 402 height 27
copy span "Seller to have contractor light pilot at water heater and ensure hot water flow…"
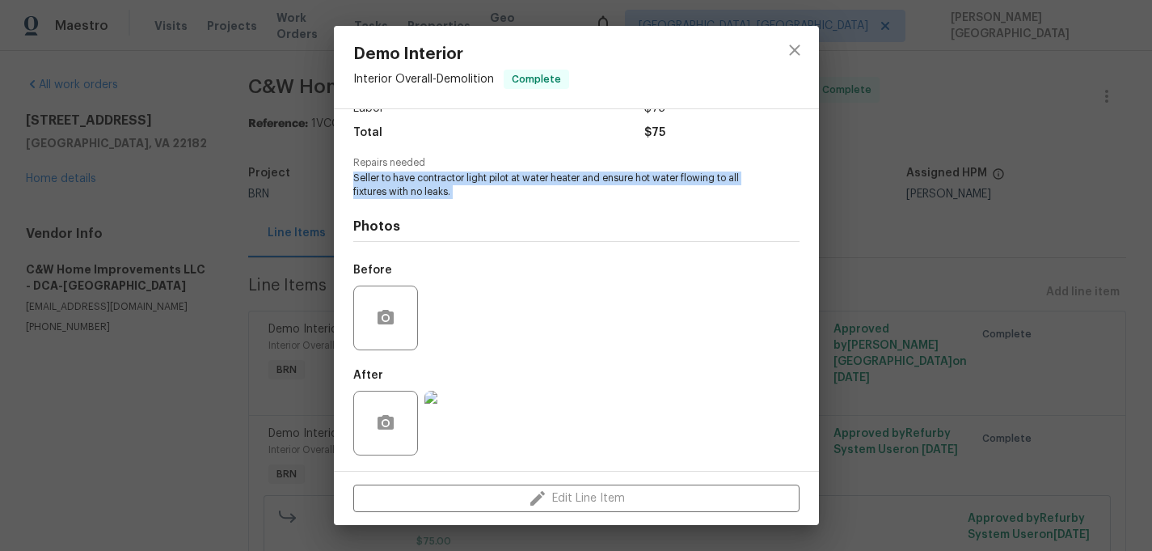
click at [434, 434] on img at bounding box center [457, 423] width 65 height 65
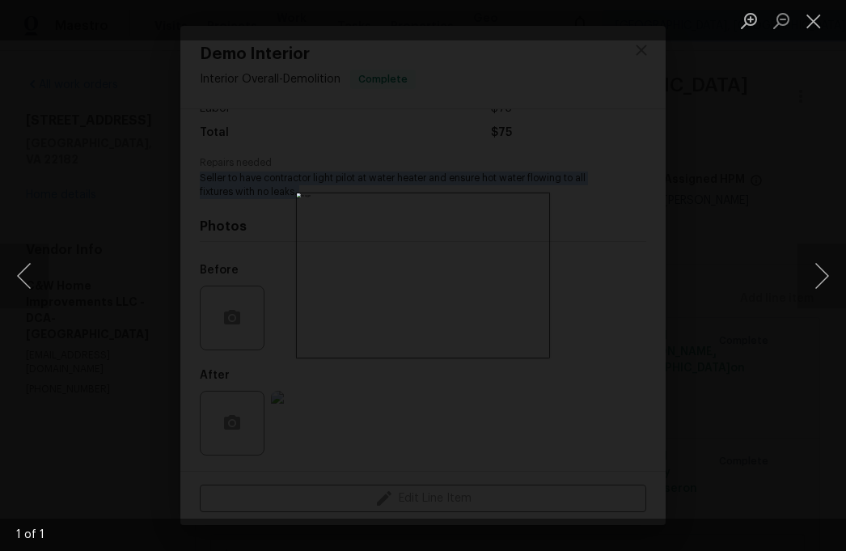
click at [741, 186] on div "Lightbox" at bounding box center [423, 275] width 846 height 551
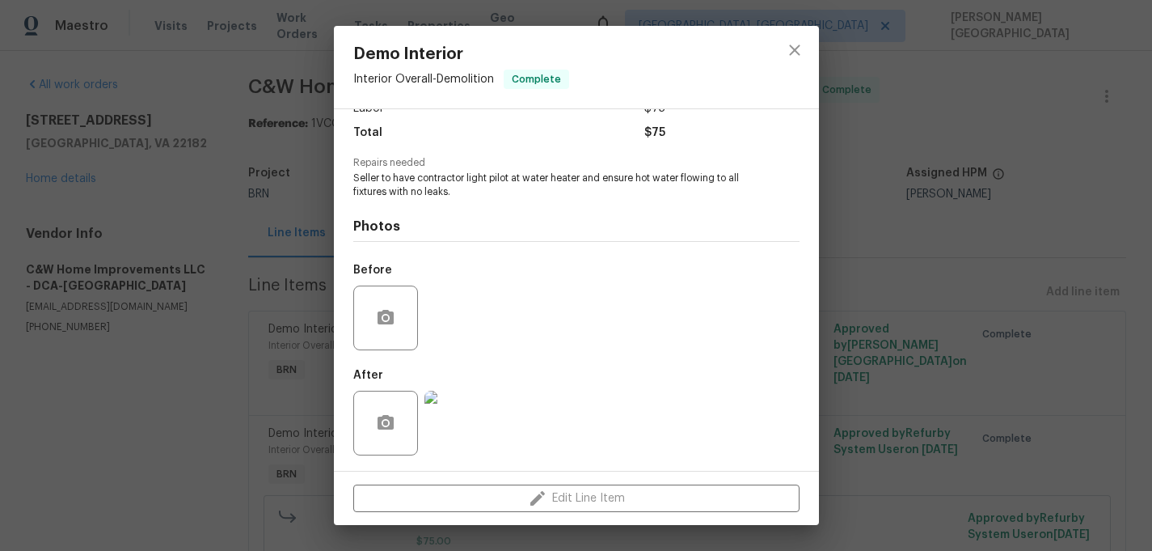
click at [970, 271] on div "Demo Interior Interior Overall - Demolition Complete Vendor C&W Home Improvemen…" at bounding box center [576, 275] width 1152 height 551
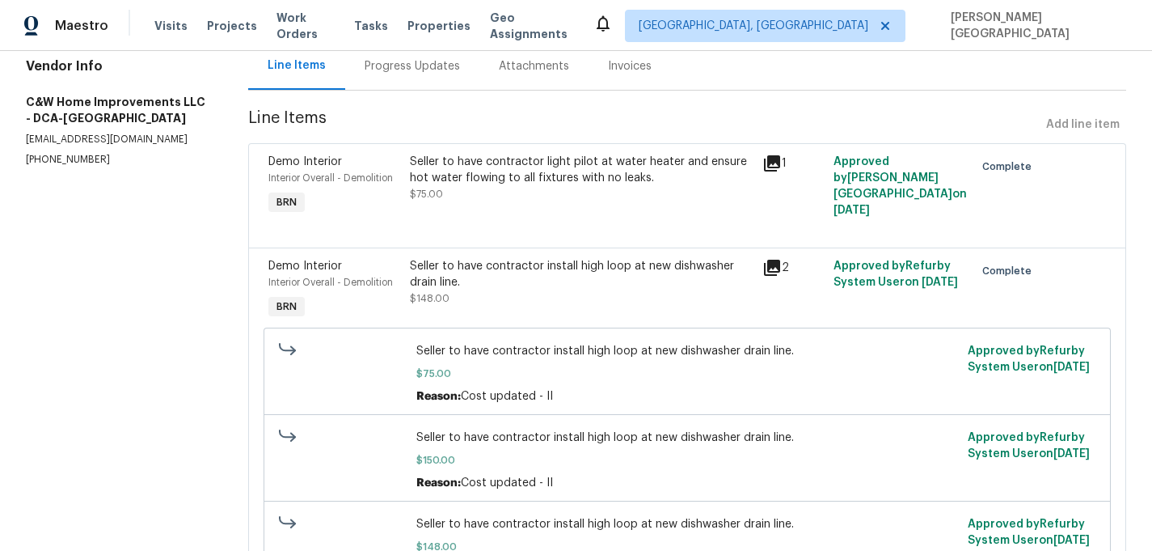
scroll to position [0, 0]
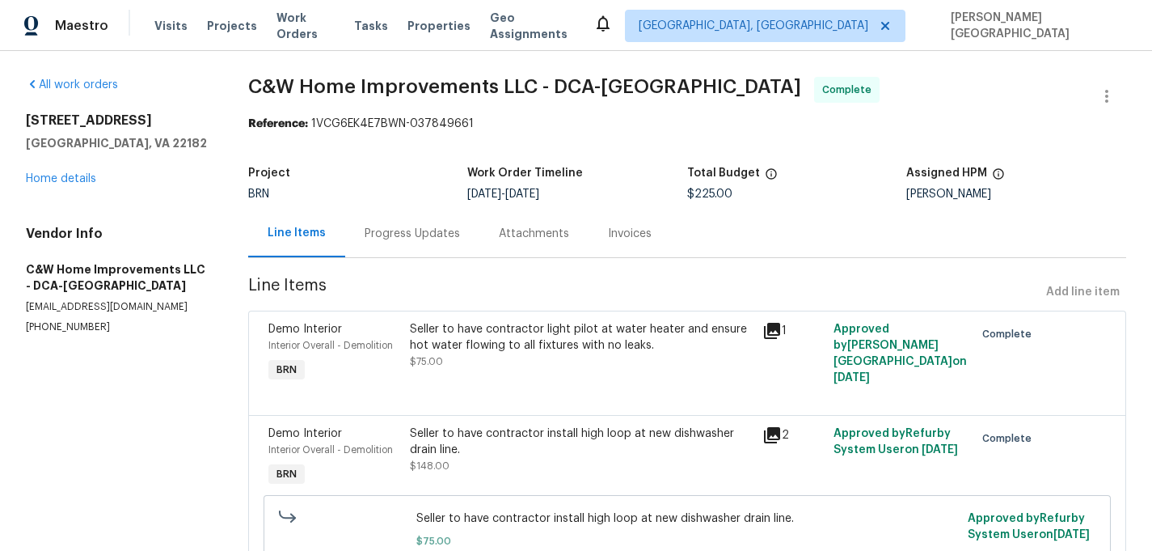
click at [452, 451] on div "Seller to have contractor install high loop at new dishwasher drain line." at bounding box center [582, 441] width 344 height 32
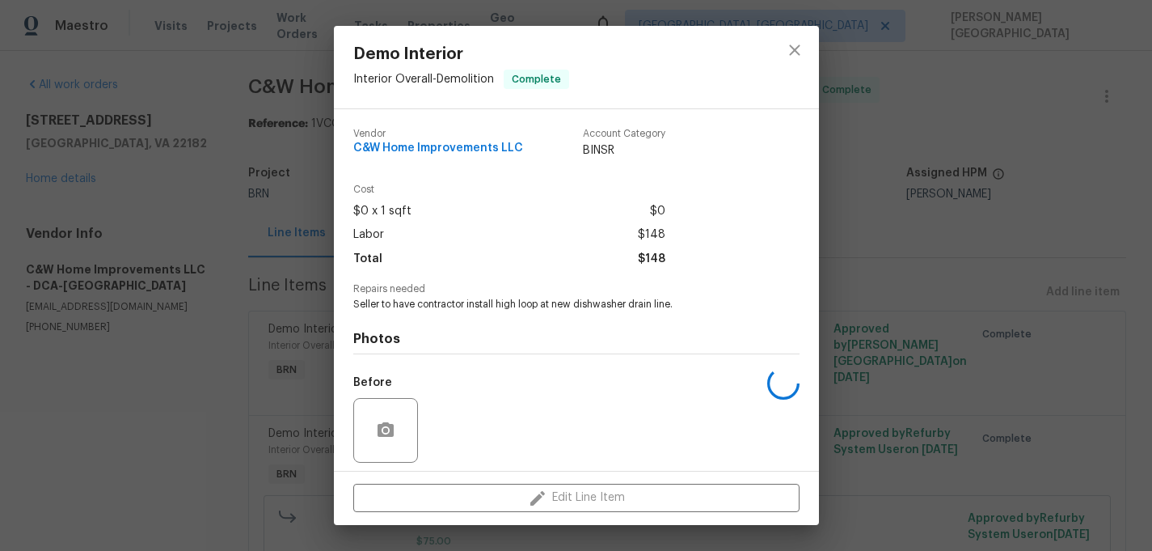
click at [414, 298] on span "Seller to have contractor install high loop at new dishwasher drain line." at bounding box center [554, 305] width 402 height 14
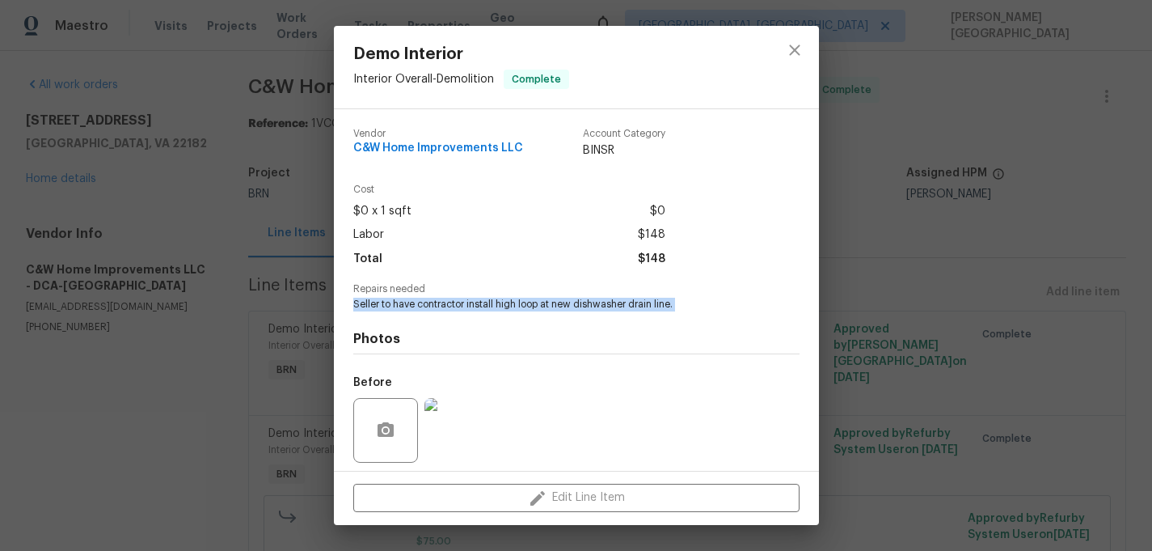
click at [414, 298] on span "Seller to have contractor install high loop at new dishwasher drain line." at bounding box center [554, 305] width 402 height 14
copy span "Seller to have contractor install high loop at new dishwasher drain line."
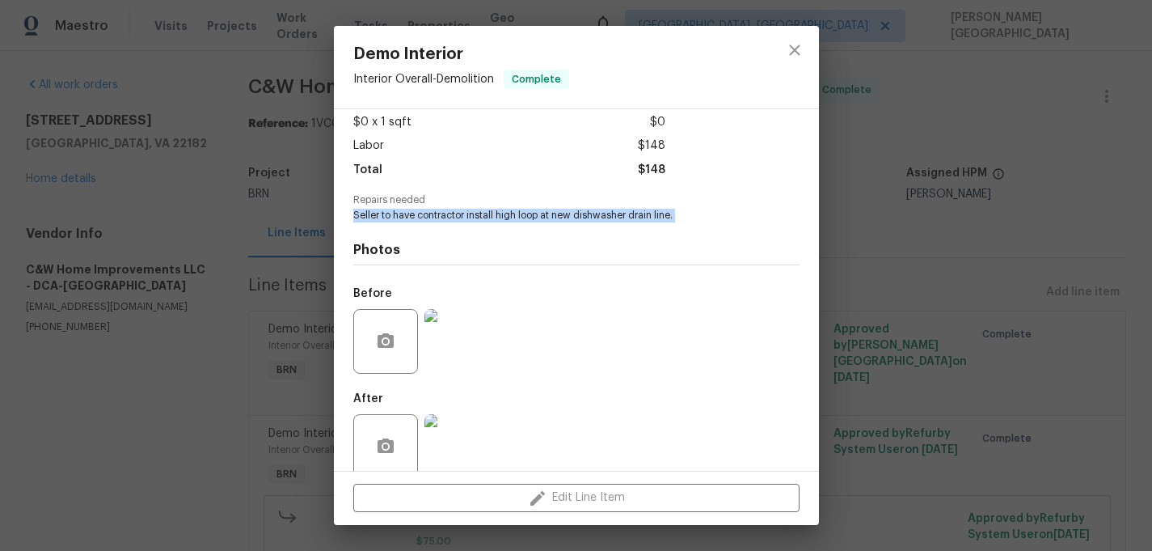
scroll to position [113, 0]
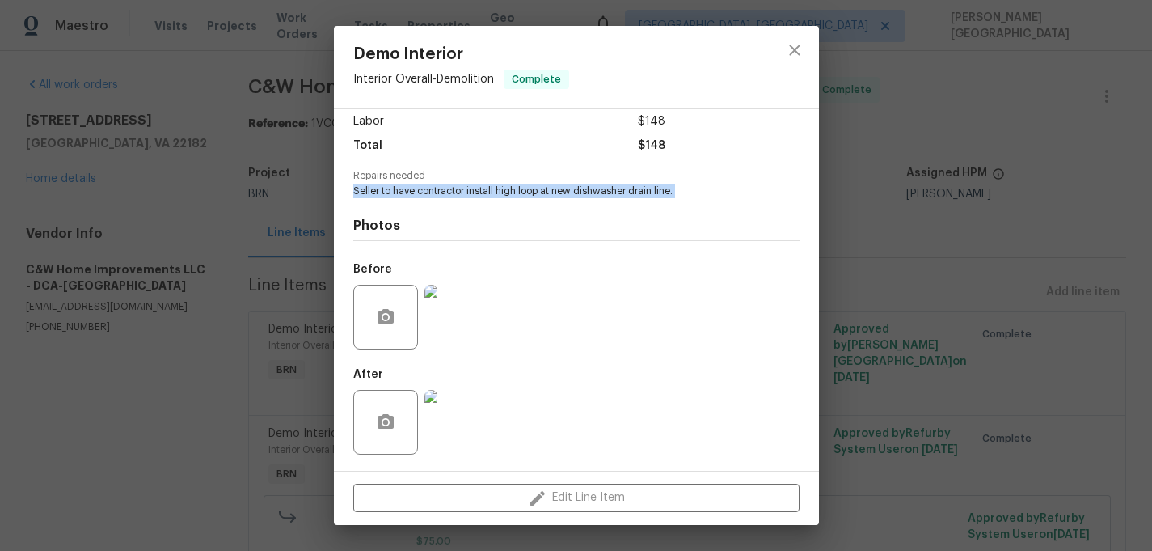
click at [455, 337] on img at bounding box center [457, 317] width 65 height 65
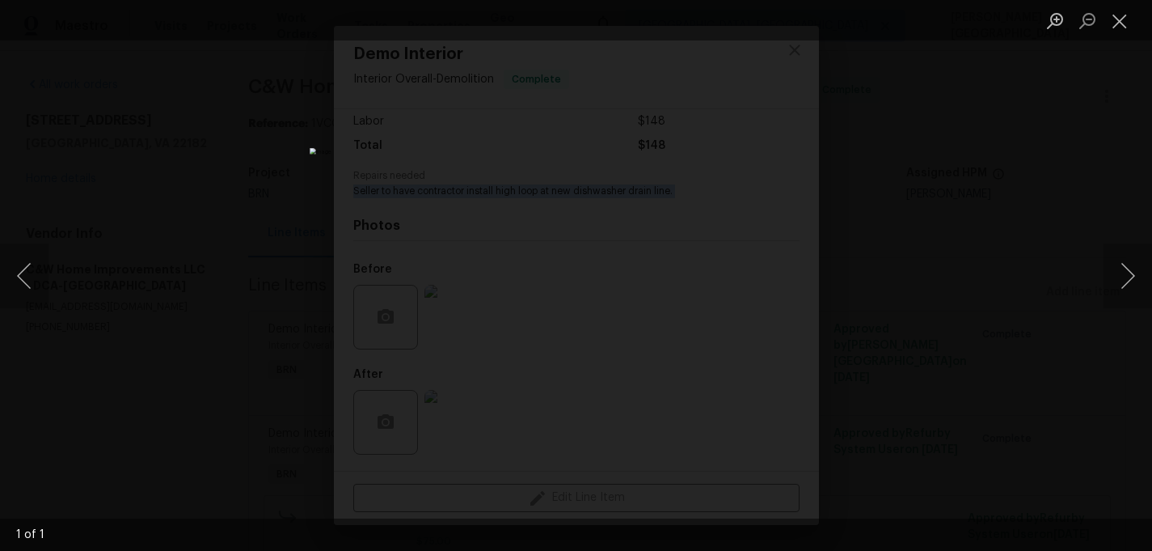
click at [1018, 257] on div "Lightbox" at bounding box center [576, 275] width 1152 height 551
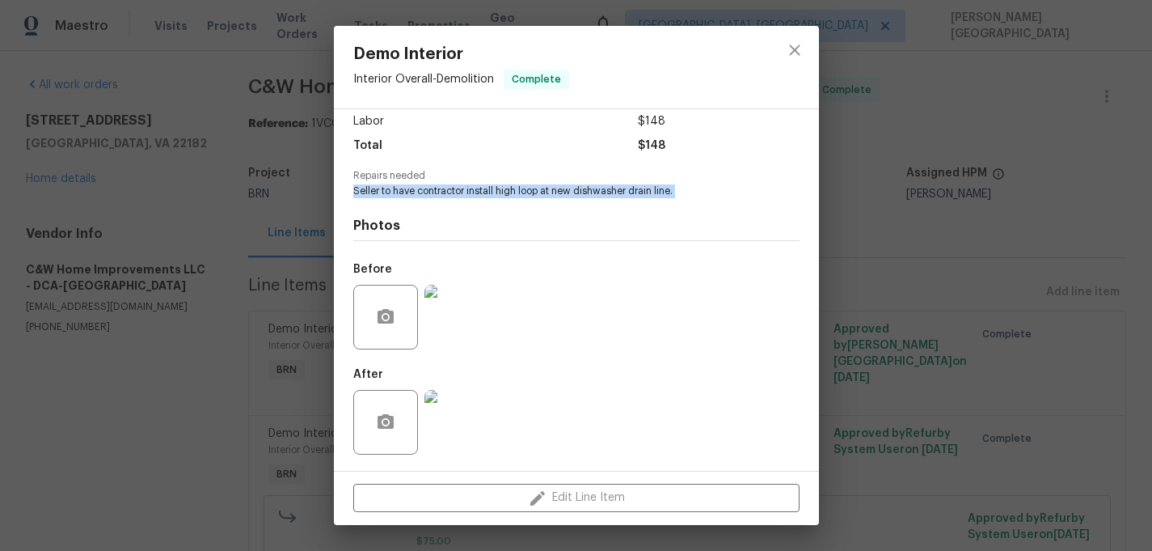
click at [481, 429] on img at bounding box center [457, 422] width 65 height 65
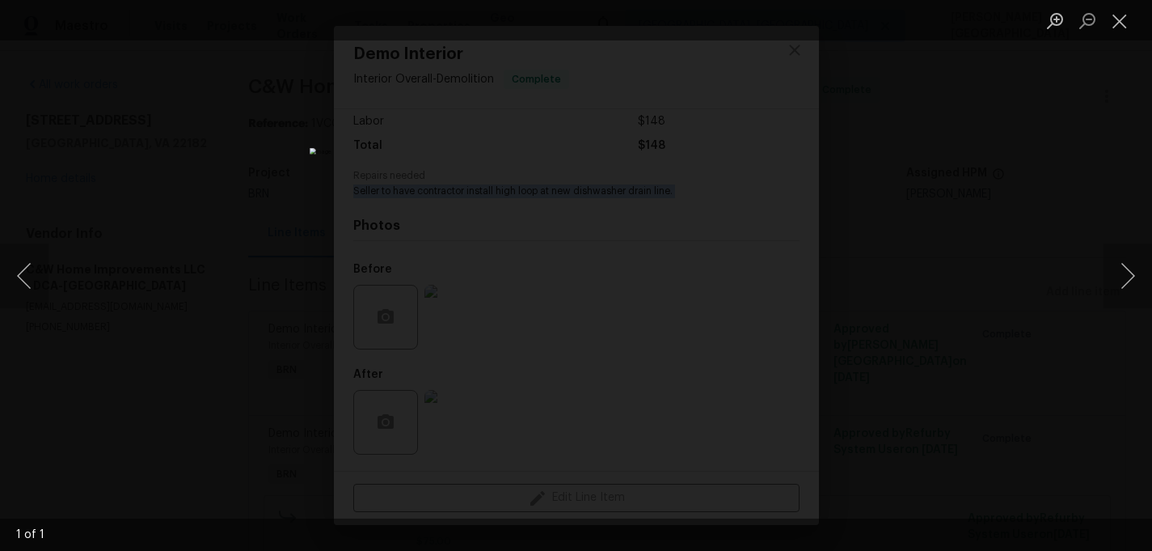
click at [1002, 188] on div "Lightbox" at bounding box center [576, 275] width 1152 height 551
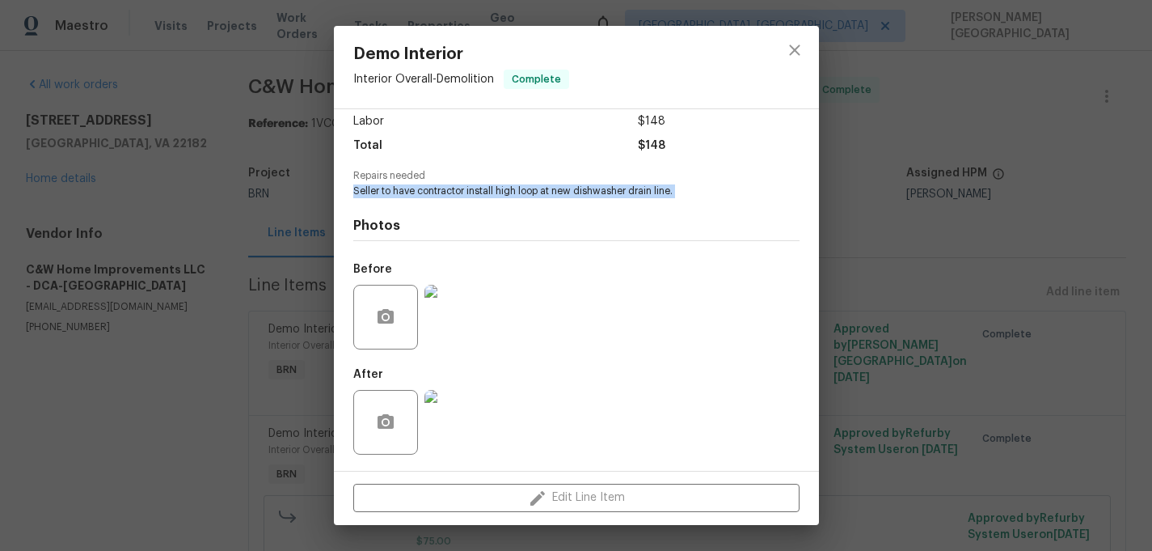
click at [1002, 188] on div "Demo Interior Interior Overall - Demolition Complete Vendor C&W Home Improvemen…" at bounding box center [576, 275] width 1152 height 551
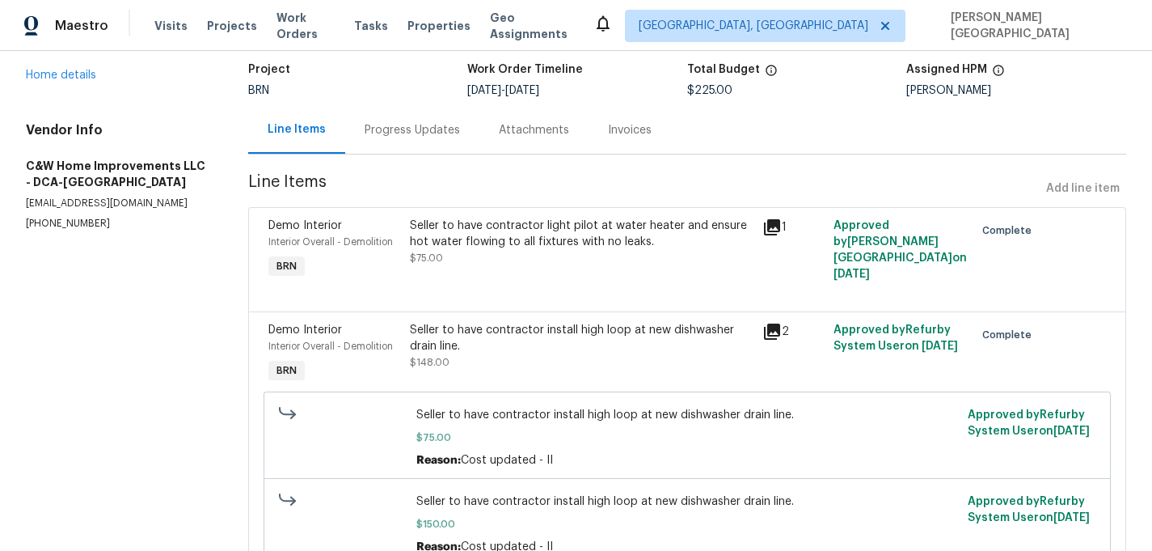
scroll to position [393, 0]
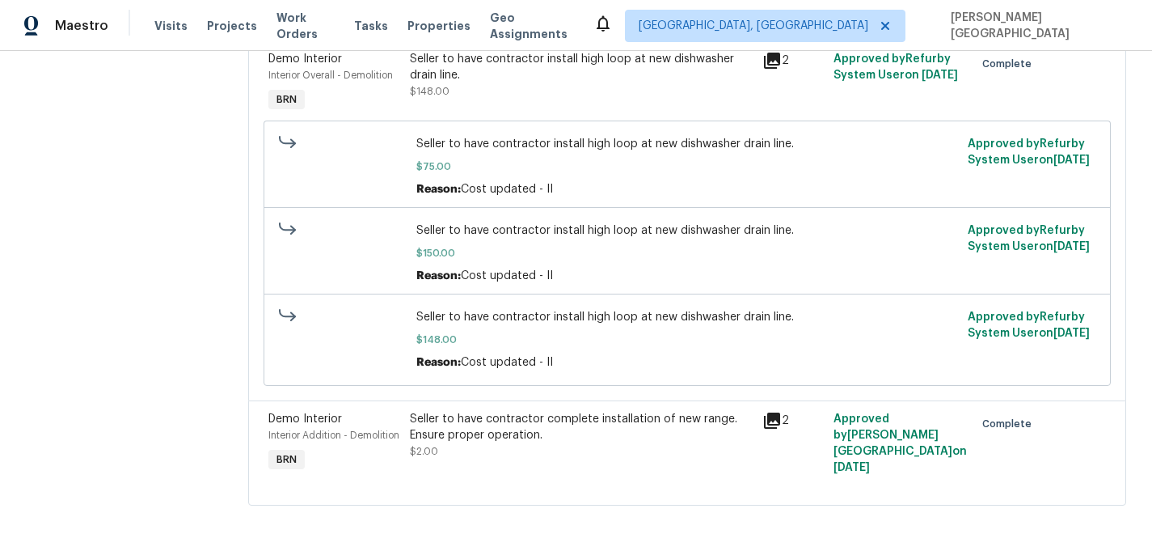
click at [487, 418] on div "Seller to have contractor complete installation of new range. Ensure proper ope…" at bounding box center [582, 427] width 344 height 32
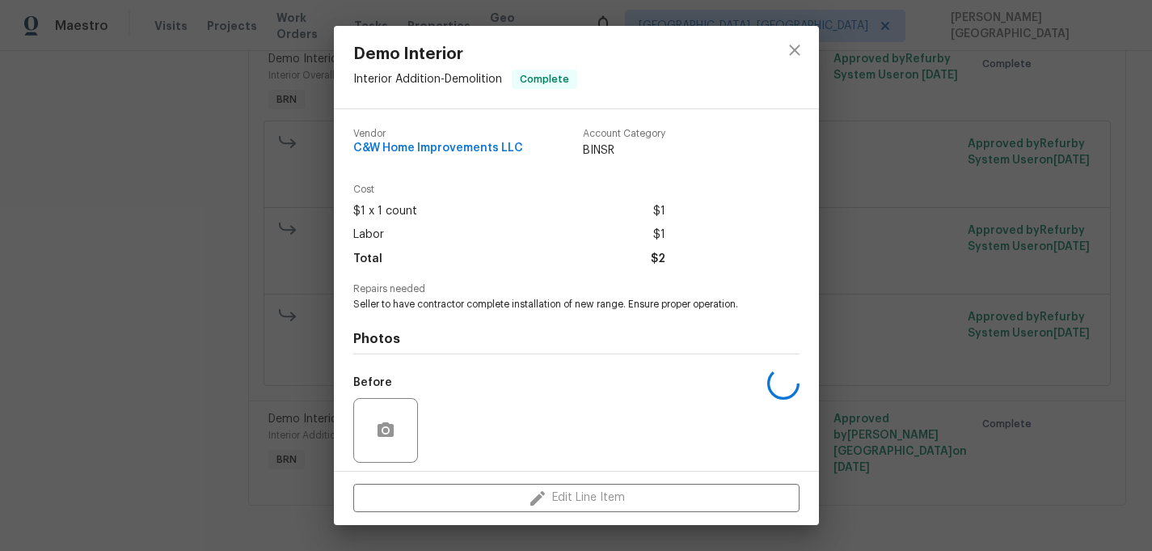
click at [446, 309] on span "Seller to have contractor complete installation of new range. Ensure proper ope…" at bounding box center [554, 305] width 402 height 14
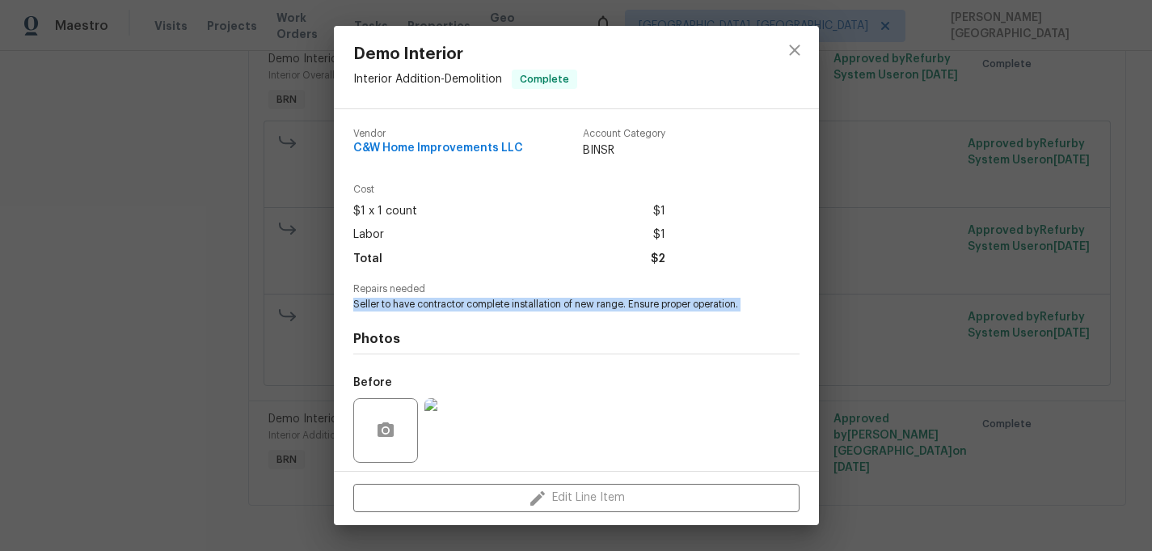
click at [446, 309] on span "Seller to have contractor complete installation of new range. Ensure proper ope…" at bounding box center [554, 305] width 402 height 14
copy span "Seller to have contractor complete installation of new range. Ensure proper ope…"
click at [472, 409] on img at bounding box center [457, 430] width 65 height 65
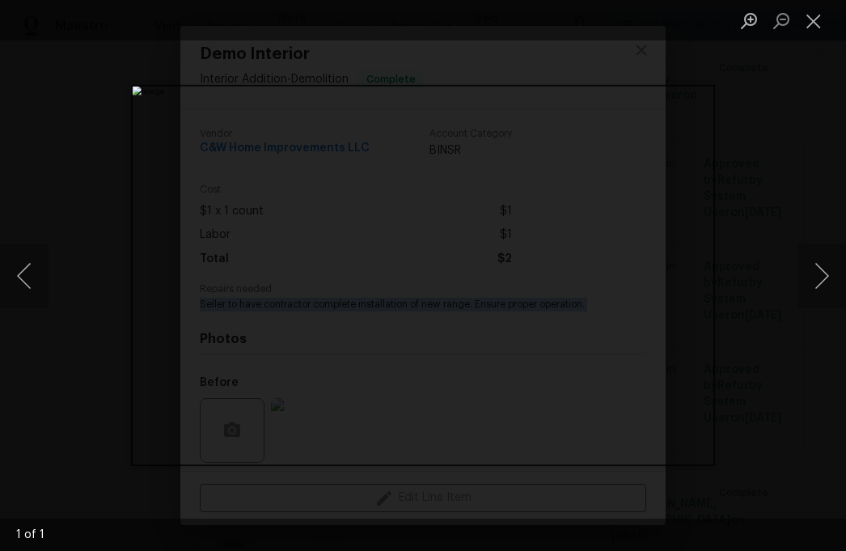
click at [725, 250] on div "Lightbox" at bounding box center [423, 275] width 846 height 551
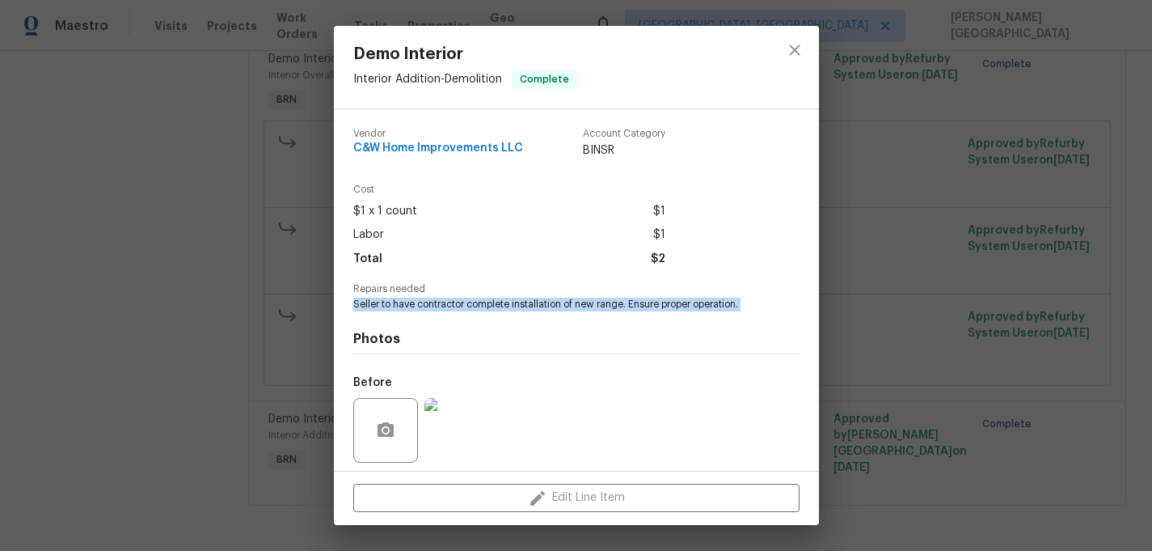
scroll to position [113, 0]
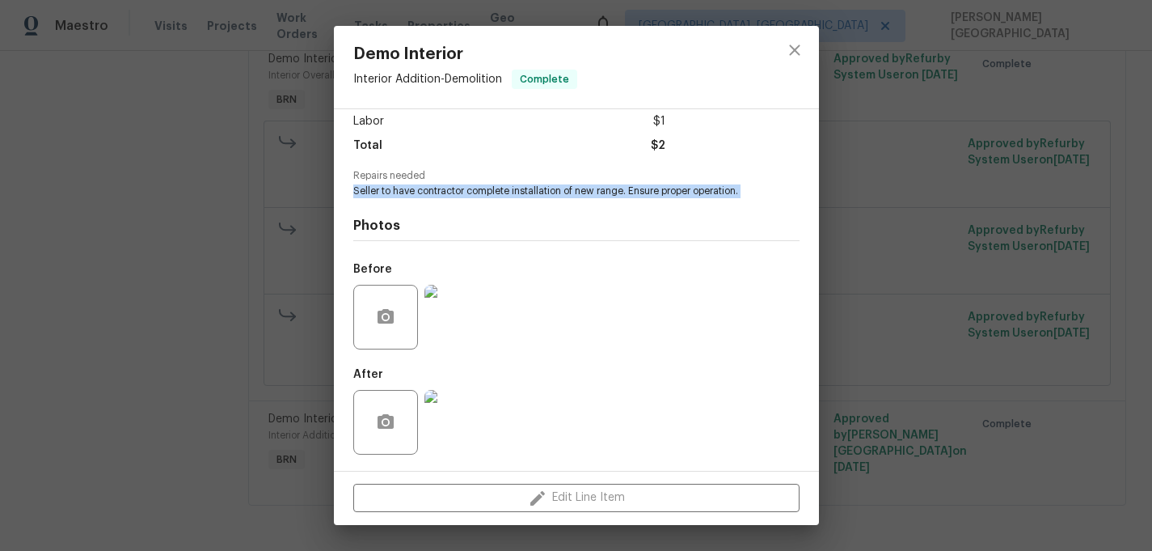
click at [472, 420] on img at bounding box center [457, 422] width 65 height 65
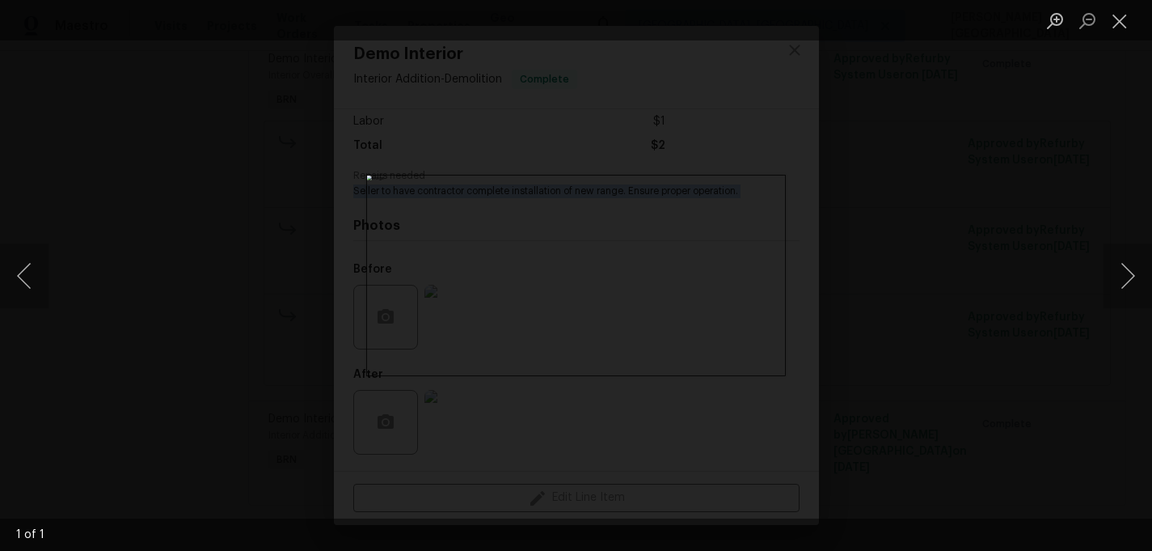
click at [948, 96] on div "Lightbox" at bounding box center [576, 275] width 1152 height 551
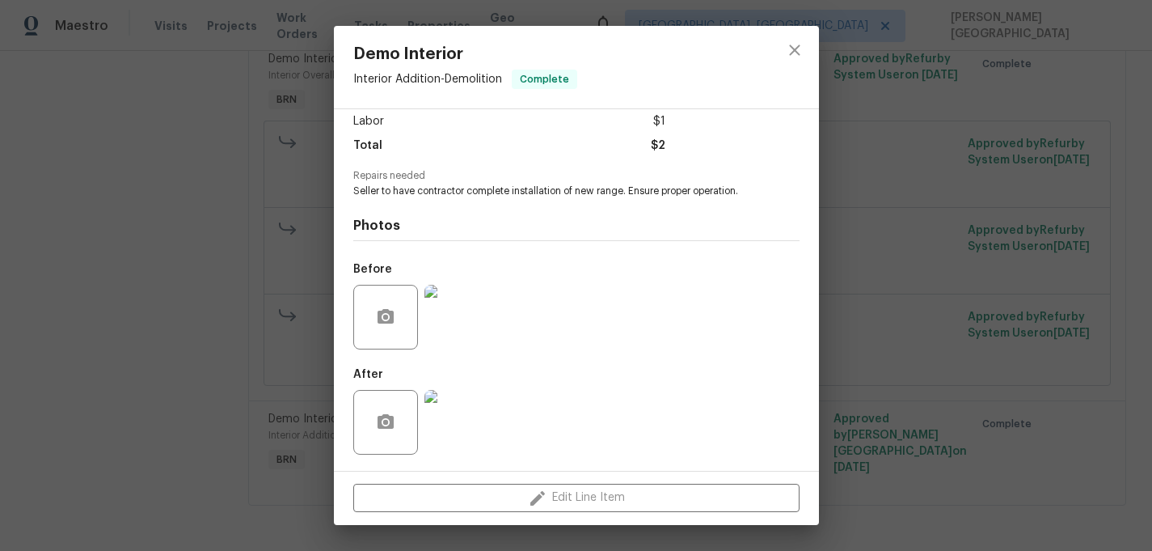
click at [922, 125] on div "Demo Interior Interior Addition - Demolition Complete Vendor C&W Home Improveme…" at bounding box center [576, 275] width 1152 height 551
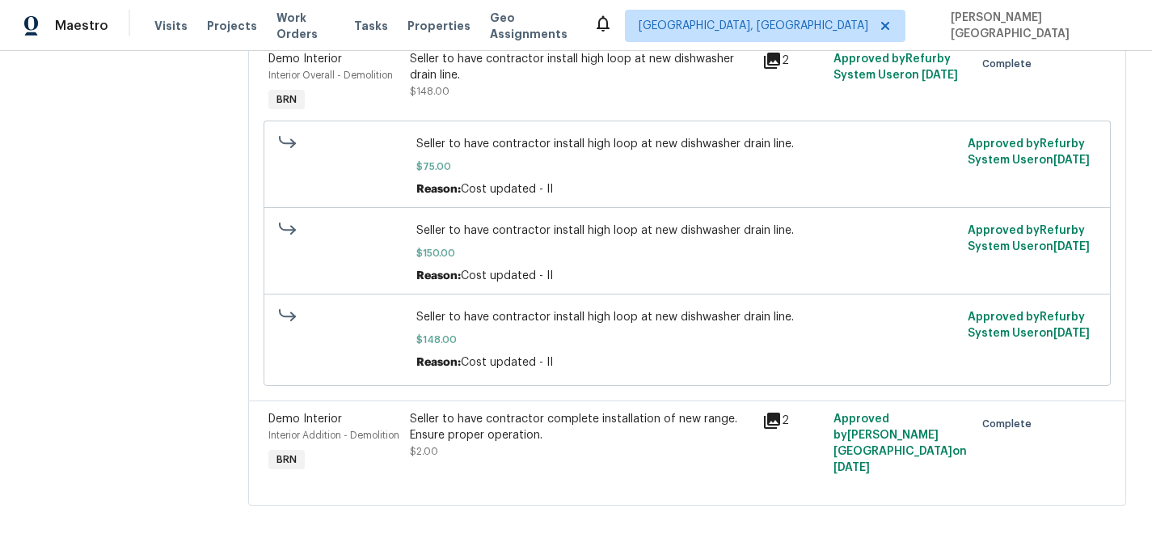
scroll to position [0, 0]
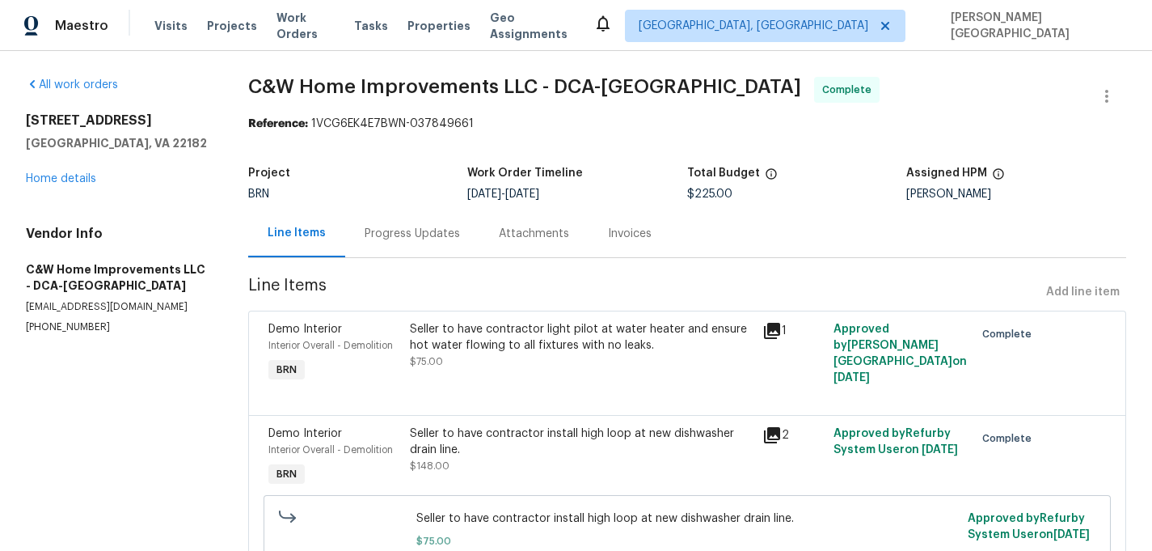
click at [633, 234] on div "Invoices" at bounding box center [630, 234] width 44 height 16
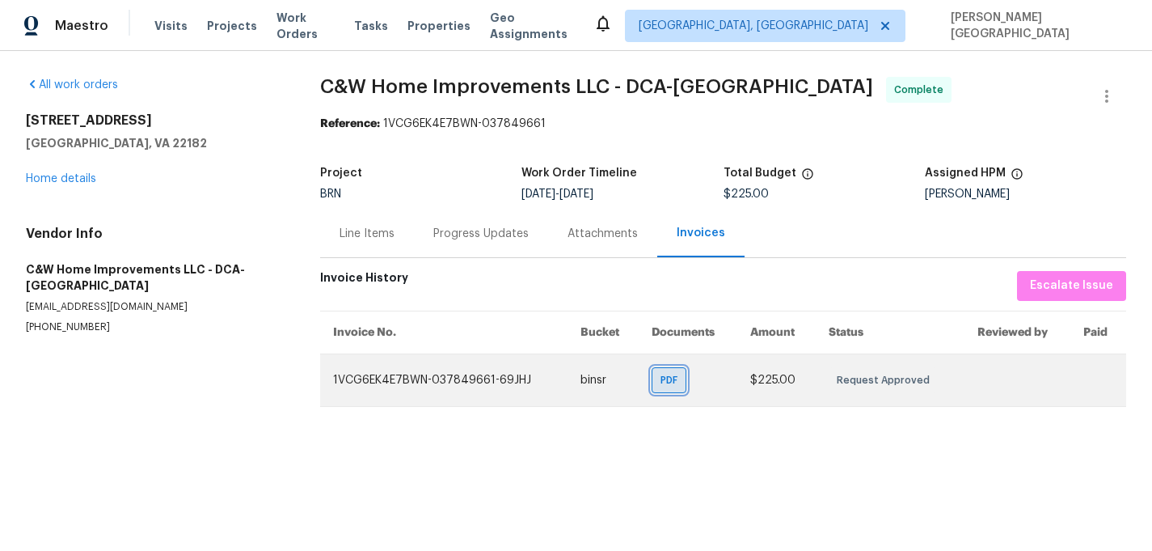
click at [676, 373] on span "PDF" at bounding box center [672, 380] width 23 height 16
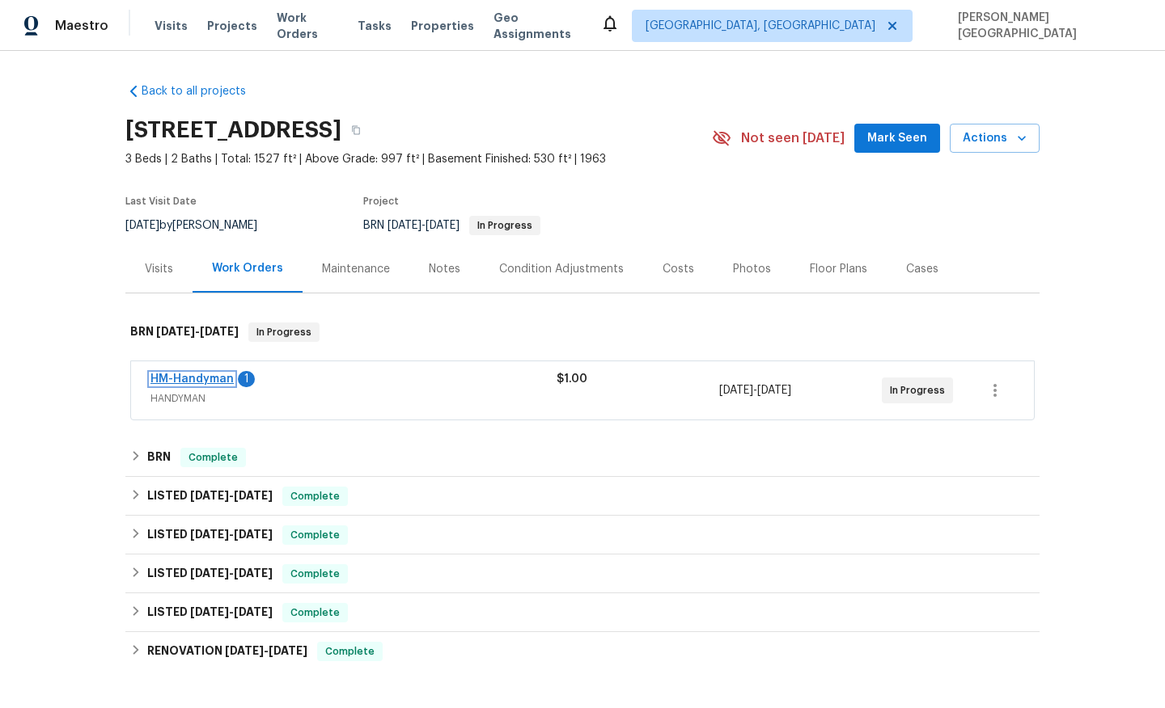
click at [209, 383] on link "HM-Handyman" at bounding box center [191, 379] width 83 height 11
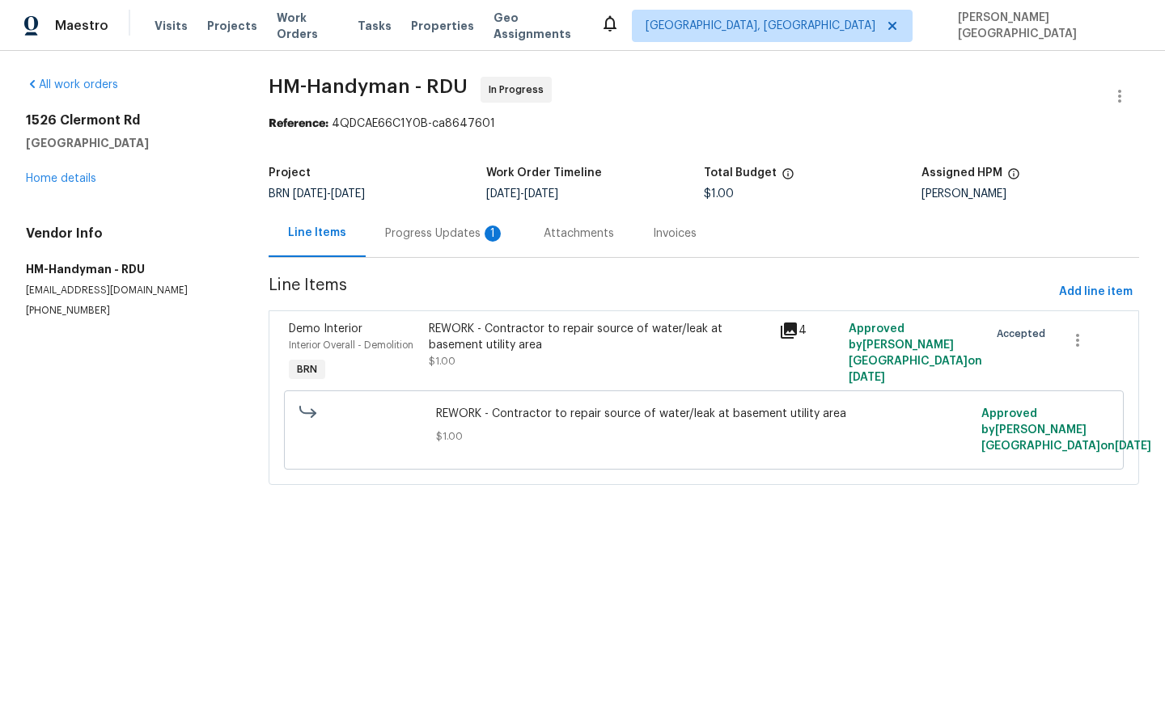
click at [432, 244] on div "Progress Updates 1" at bounding box center [445, 233] width 159 height 48
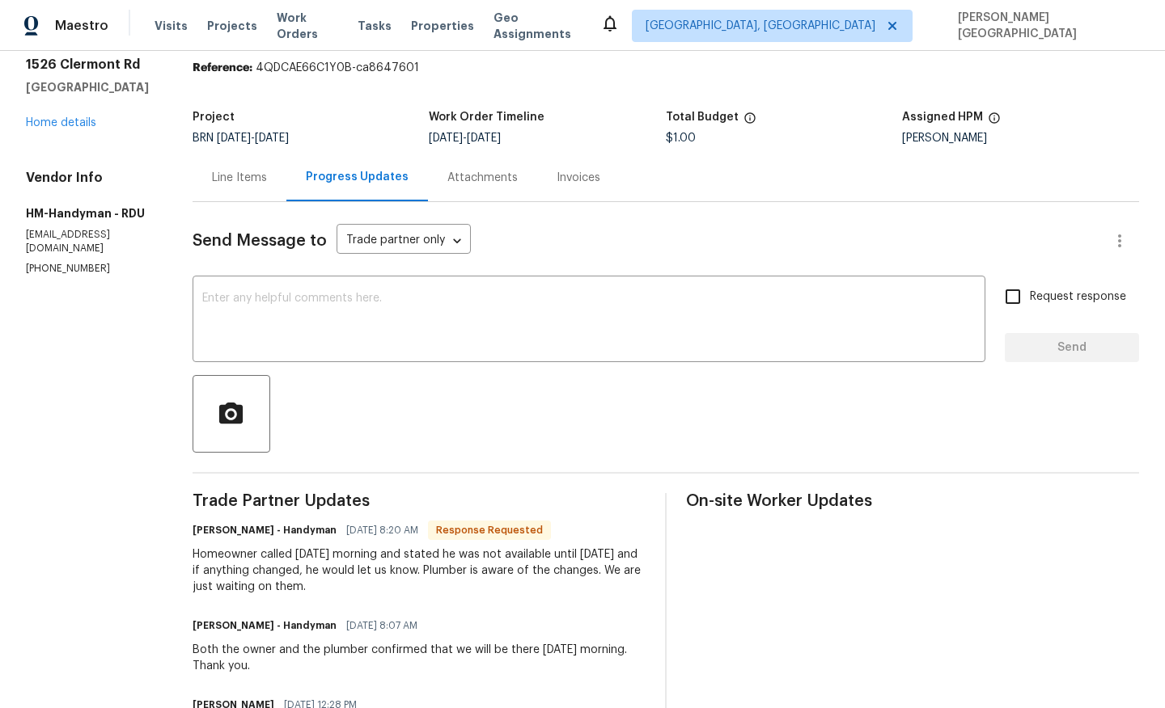
scroll to position [58, 0]
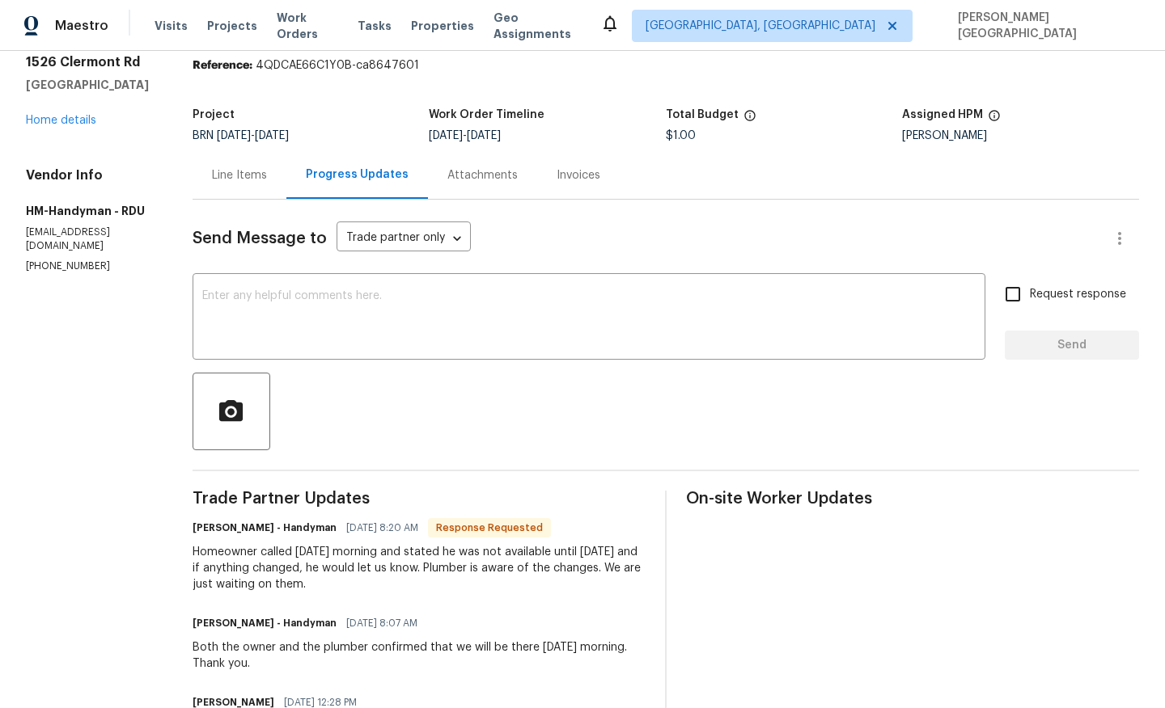
click at [302, 577] on div "Homeowner called [DATE] morning and stated he was not available until [DATE] an…" at bounding box center [418, 568] width 453 height 49
click at [302, 577] on div "Homeowner called yesterday morning and stated he was not available until Friday…" at bounding box center [418, 568] width 453 height 49
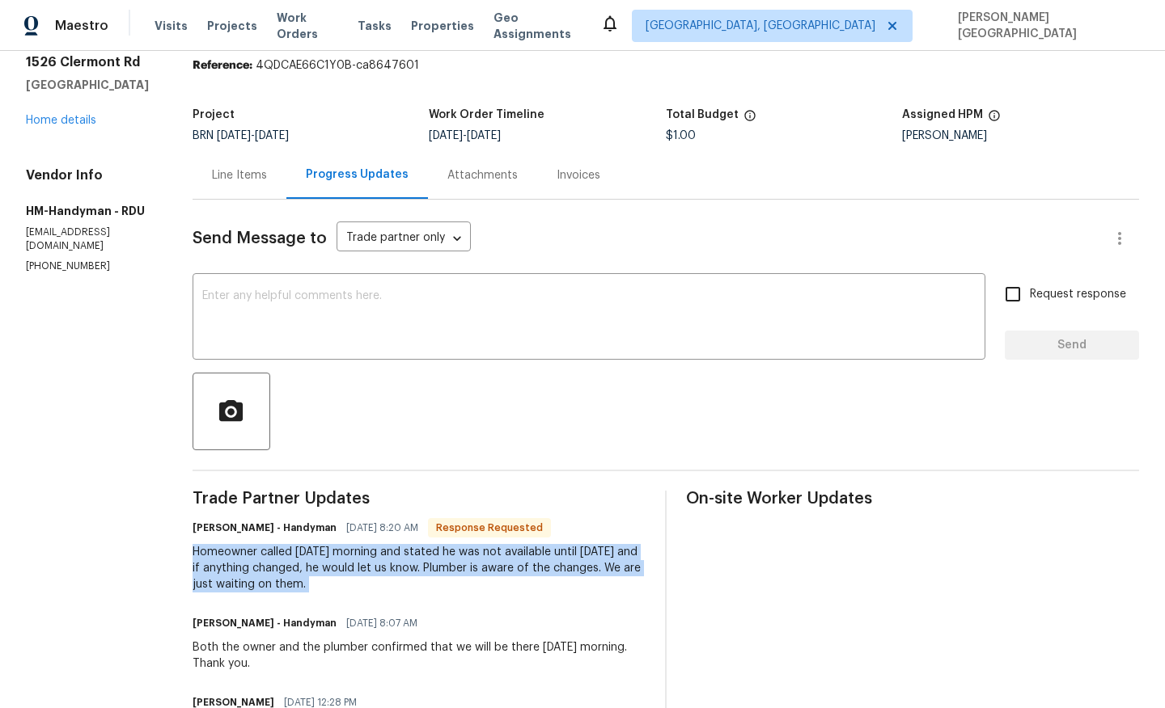
click at [302, 577] on div "Homeowner called yesterday morning and stated he was not available until Friday…" at bounding box center [418, 568] width 453 height 49
copy div "Homeowner called yesterday morning and stated he was not available until Friday…"
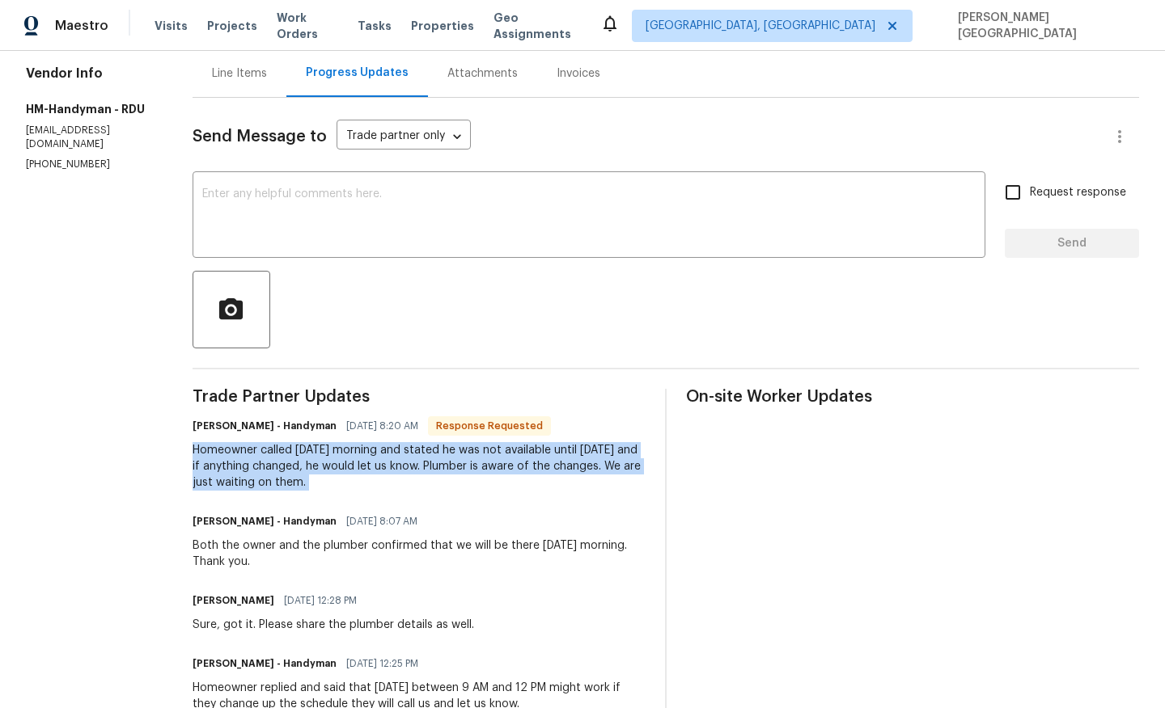
scroll to position [137, 0]
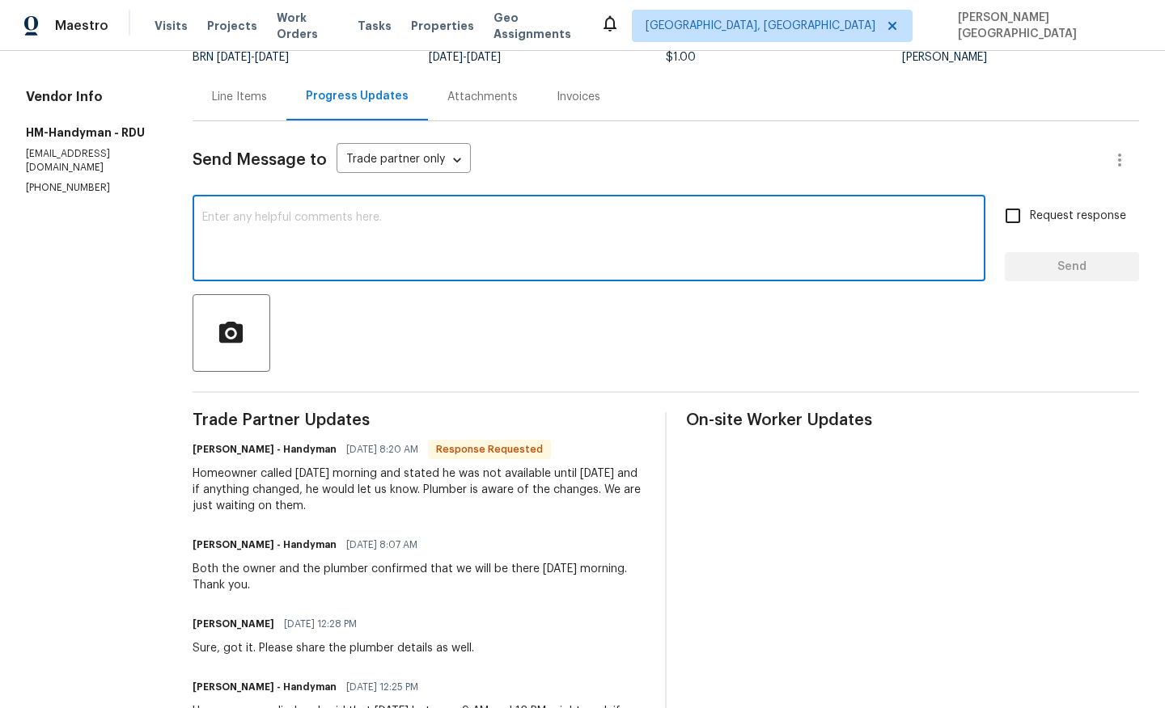
click at [263, 218] on textarea at bounding box center [588, 240] width 773 height 57
type textarea "Okay, thank you!"
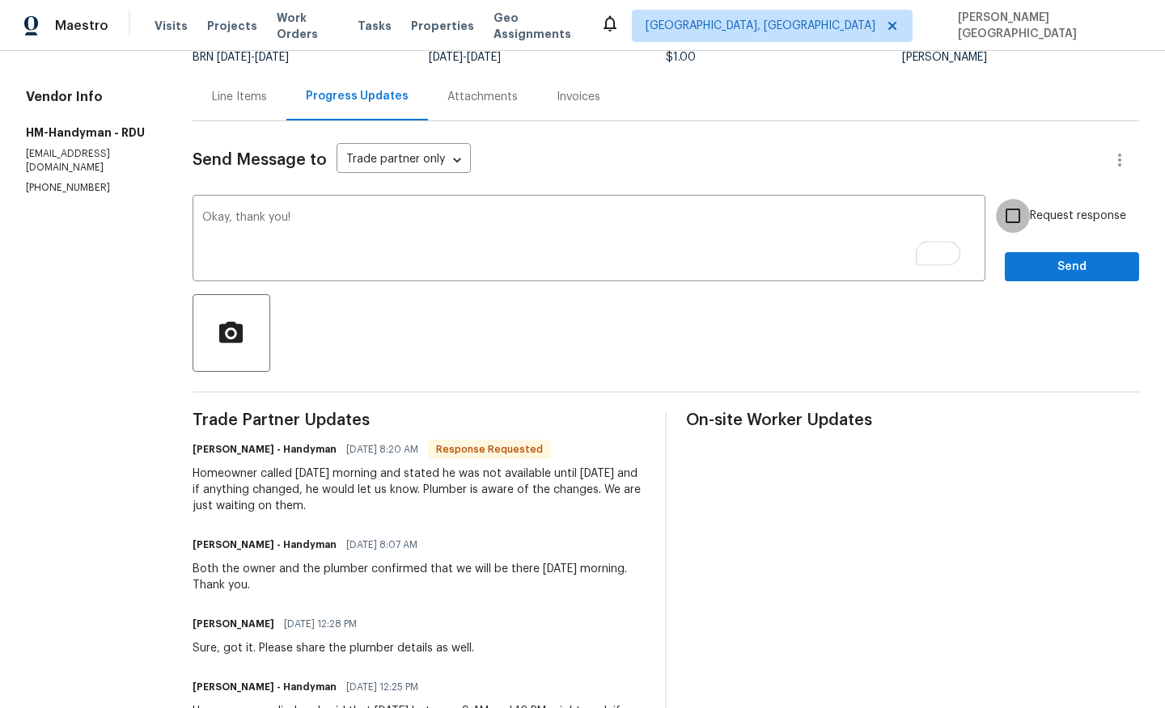
click at [1023, 220] on input "Request response" at bounding box center [1013, 216] width 34 height 34
checkbox input "true"
